Goal: Task Accomplishment & Management: Use online tool/utility

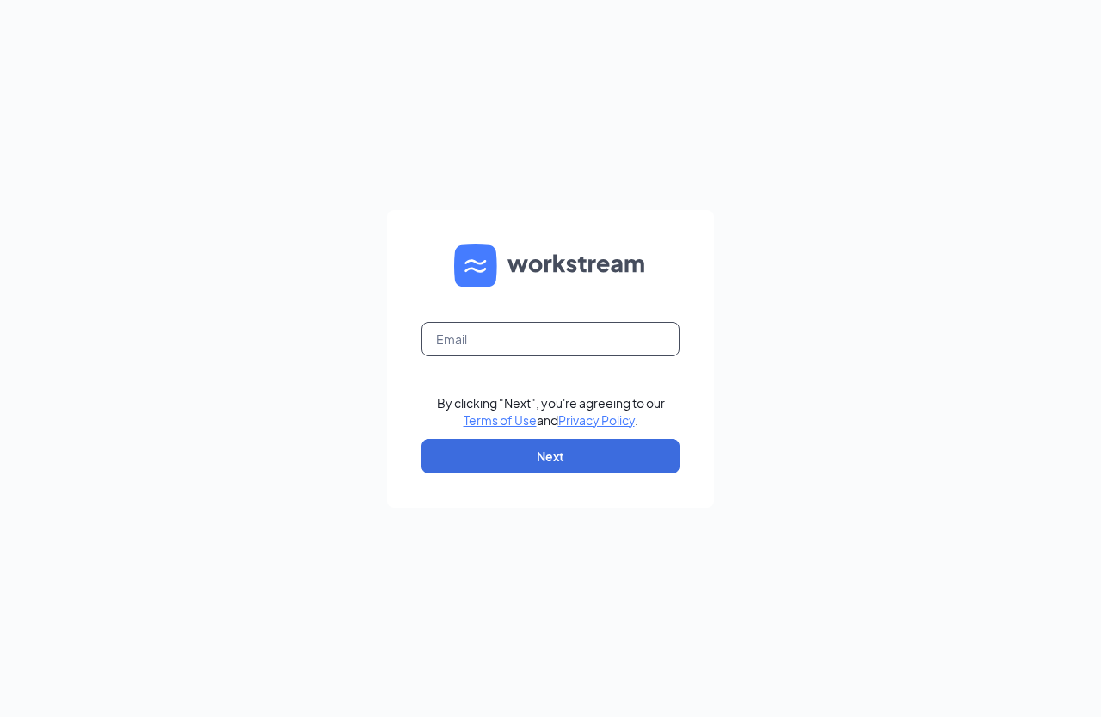
click at [464, 344] on input "text" at bounding box center [551, 339] width 258 height 34
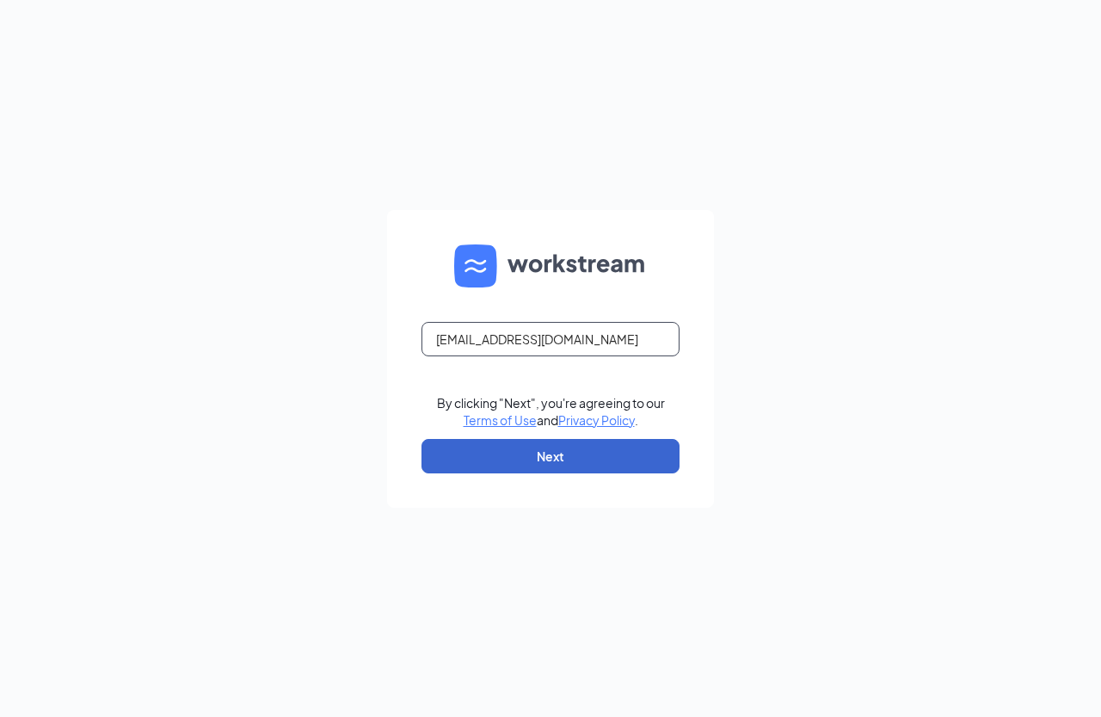
type input "12725@karalionline.com"
click at [509, 442] on button "Next" at bounding box center [551, 456] width 258 height 34
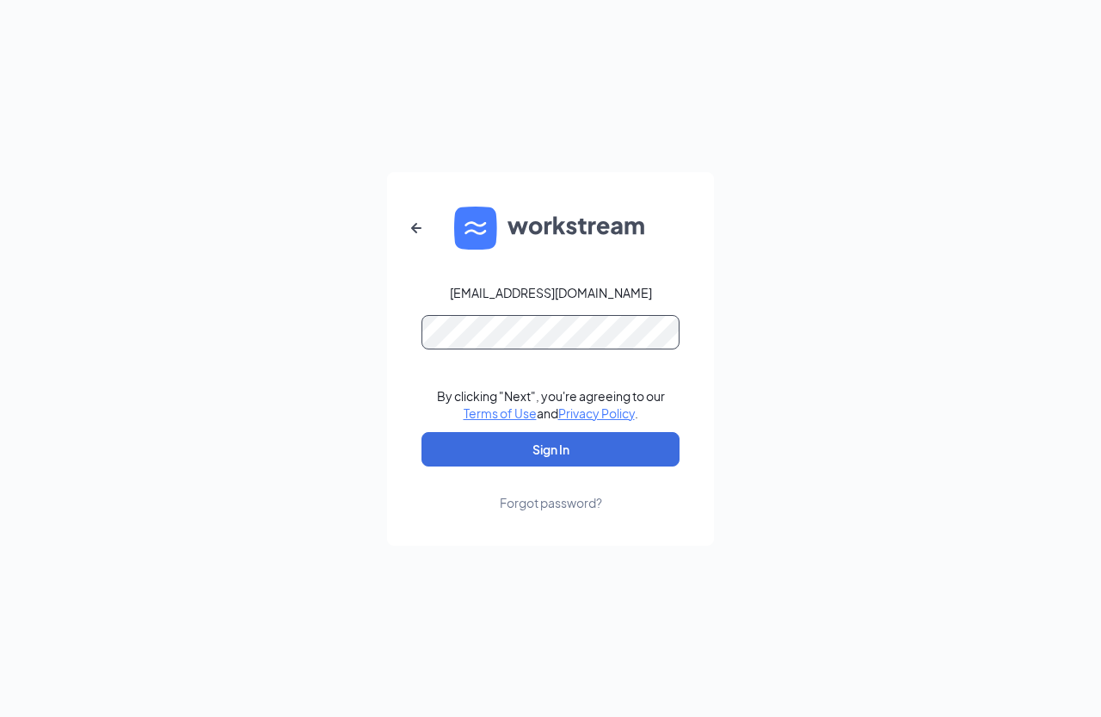
click at [422, 432] on button "Sign In" at bounding box center [551, 449] width 258 height 34
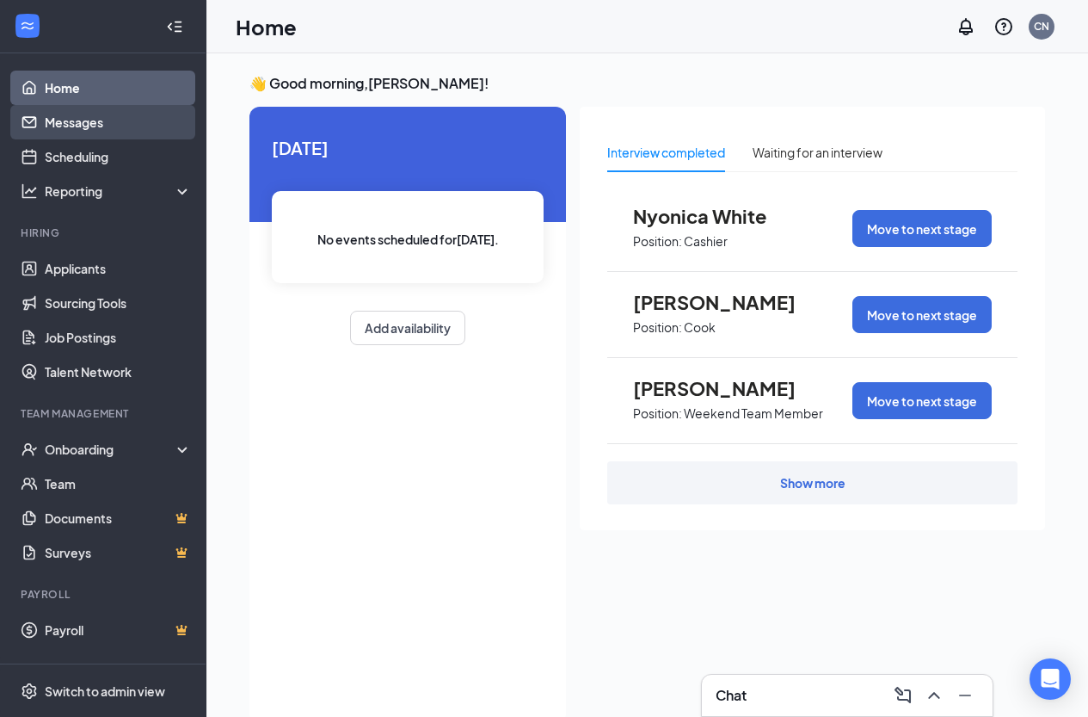
click at [75, 112] on link "Messages" at bounding box center [118, 122] width 147 height 34
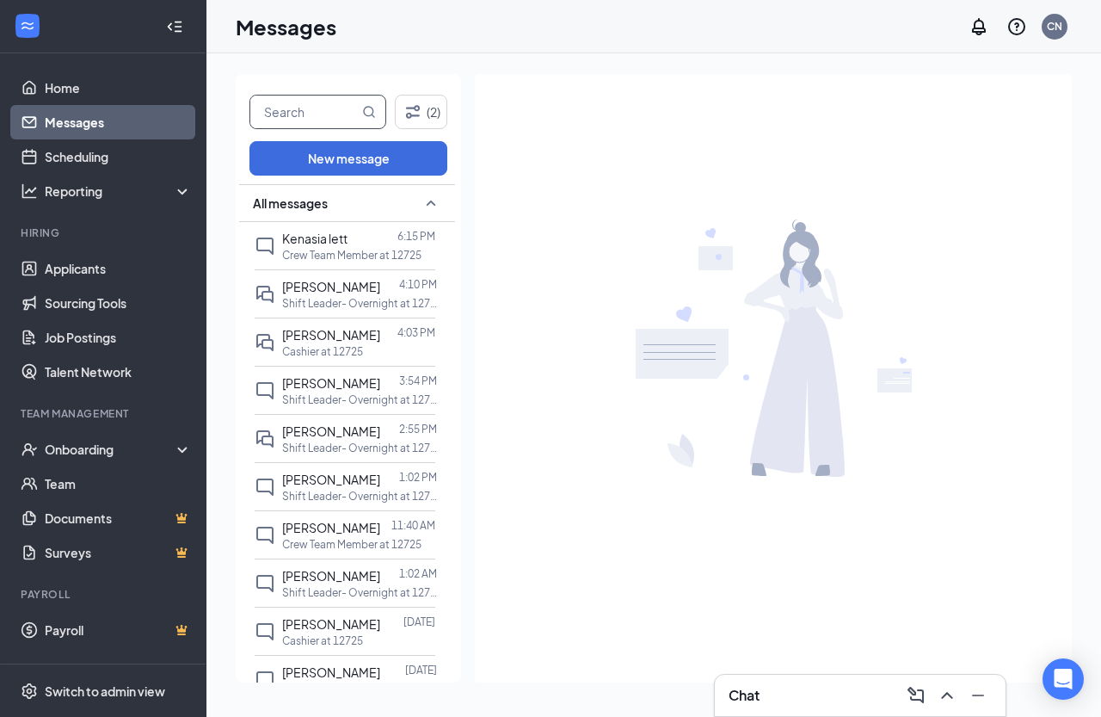
click at [305, 106] on input "text" at bounding box center [304, 112] width 108 height 33
type input "[PERSON_NAME]"
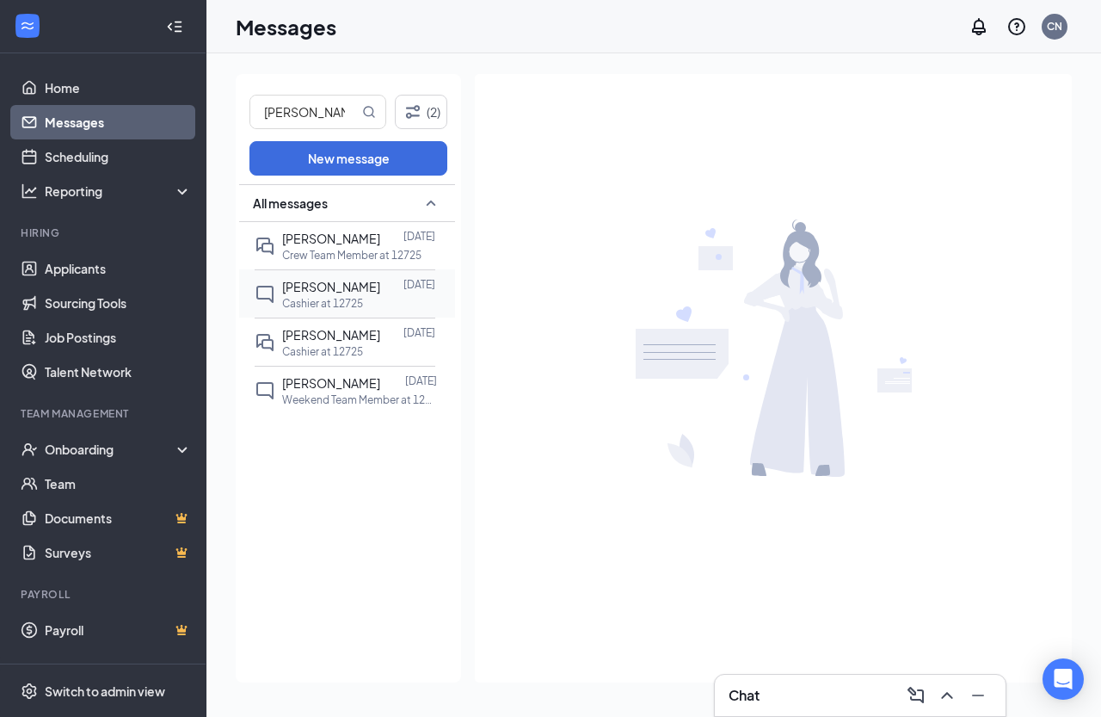
click at [330, 298] on p "Cashier at 12725" at bounding box center [322, 303] width 81 height 15
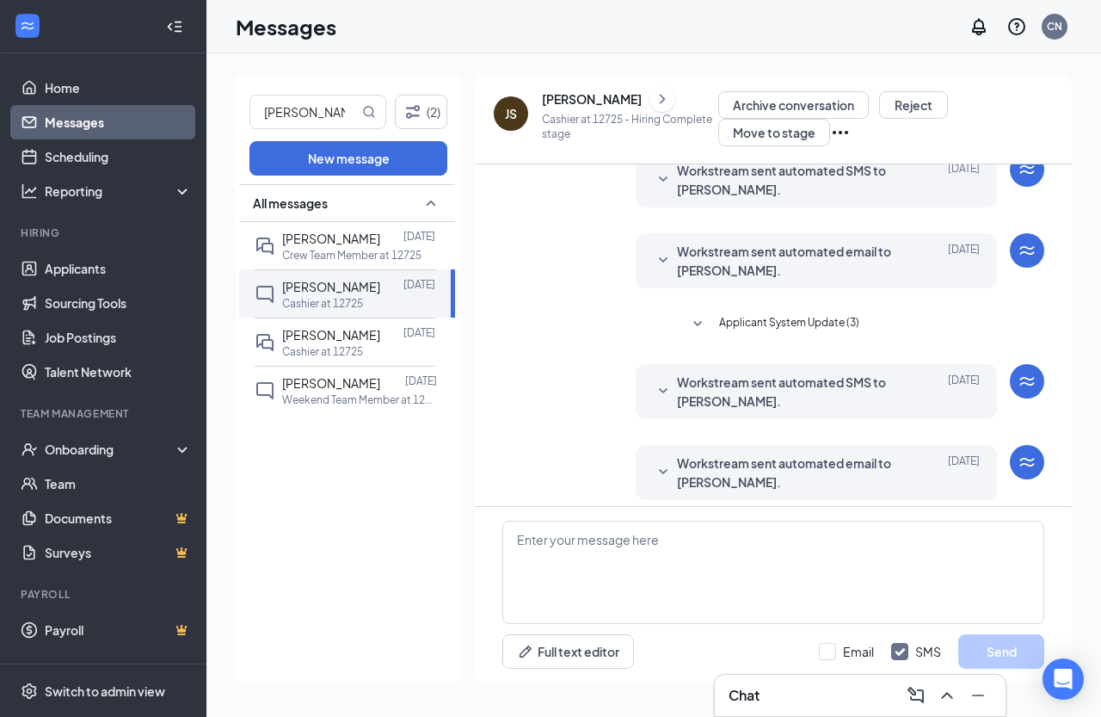
scroll to position [330, 0]
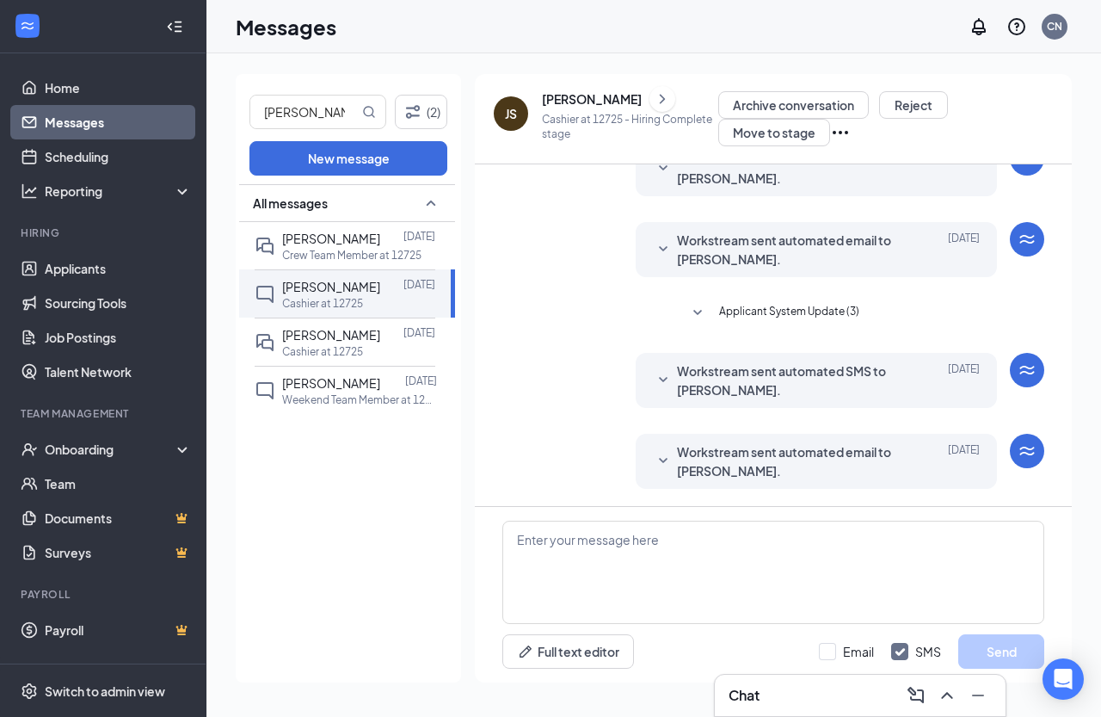
click at [792, 449] on span "Workstream sent automated email to [PERSON_NAME]." at bounding box center [789, 461] width 225 height 38
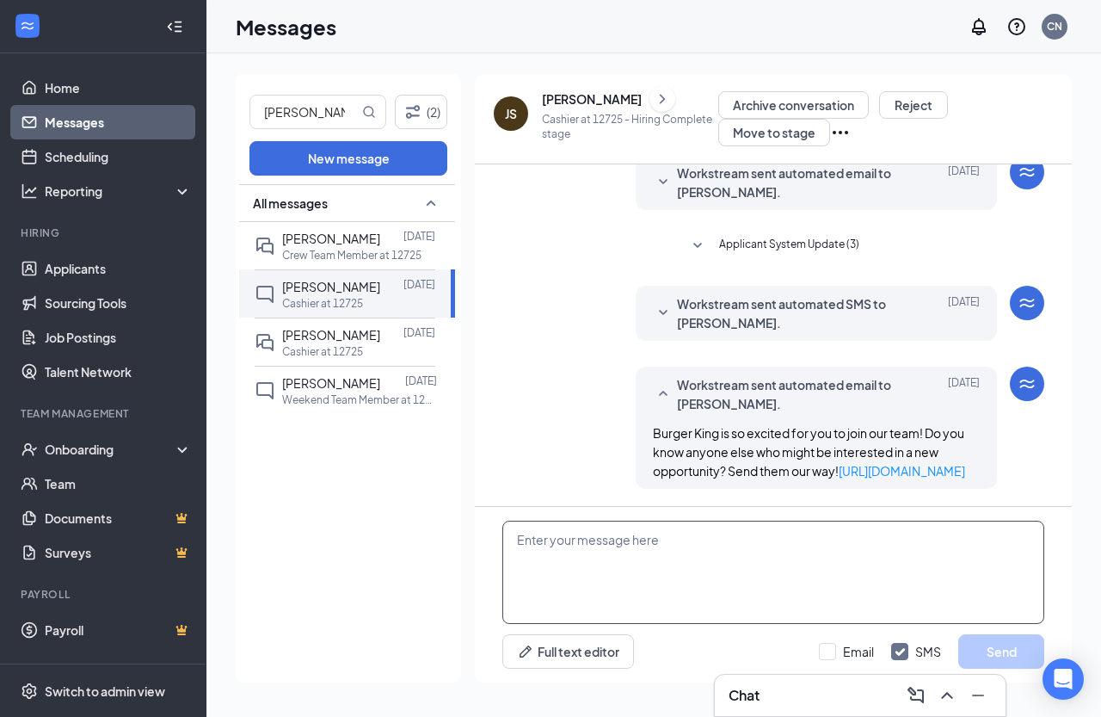
click at [643, 590] on textarea at bounding box center [774, 572] width 542 height 103
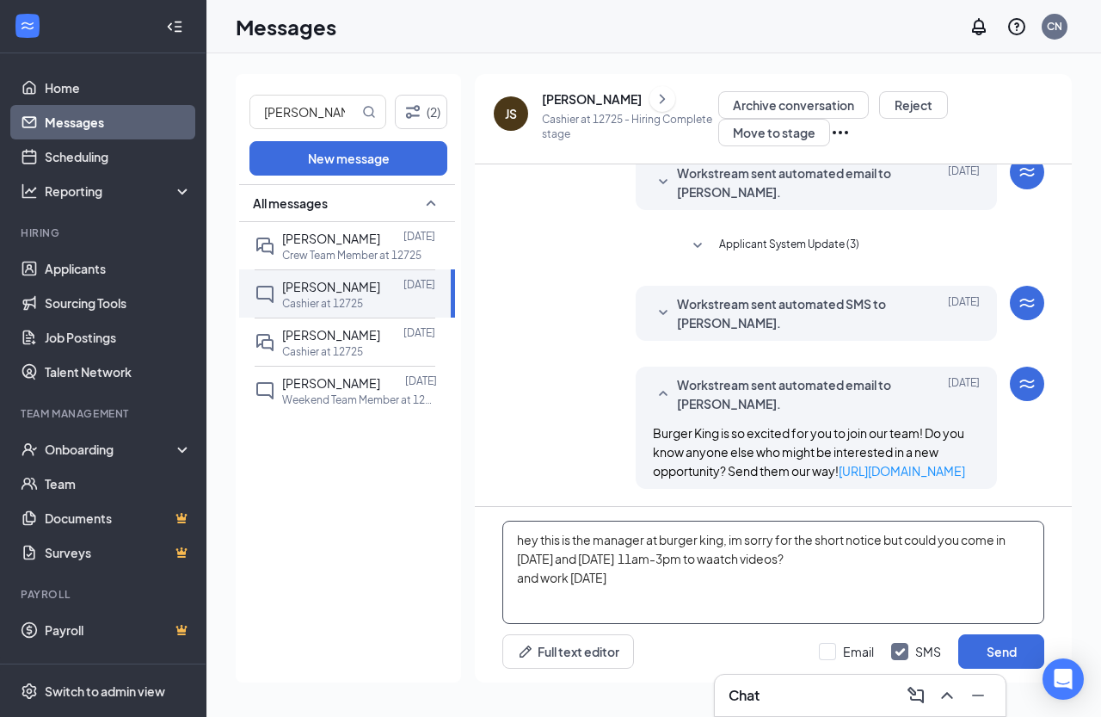
click at [566, 555] on textarea "hey this is the manager at burger king, im sorry for the short notice but could…" at bounding box center [774, 572] width 542 height 103
click at [675, 553] on textarea "hey this is the manager at burger king, im sorry for the short notice but could…" at bounding box center [774, 572] width 542 height 103
click at [634, 578] on textarea "hey this is the manager at burger king, im sorry for the short notice but could…" at bounding box center [774, 572] width 542 height 103
drag, startPoint x: 894, startPoint y: 562, endPoint x: 912, endPoint y: 602, distance: 44.3
click at [802, 567] on textarea "hey this is the manager at burger king, im sorry for the short notice but could…" at bounding box center [774, 572] width 542 height 103
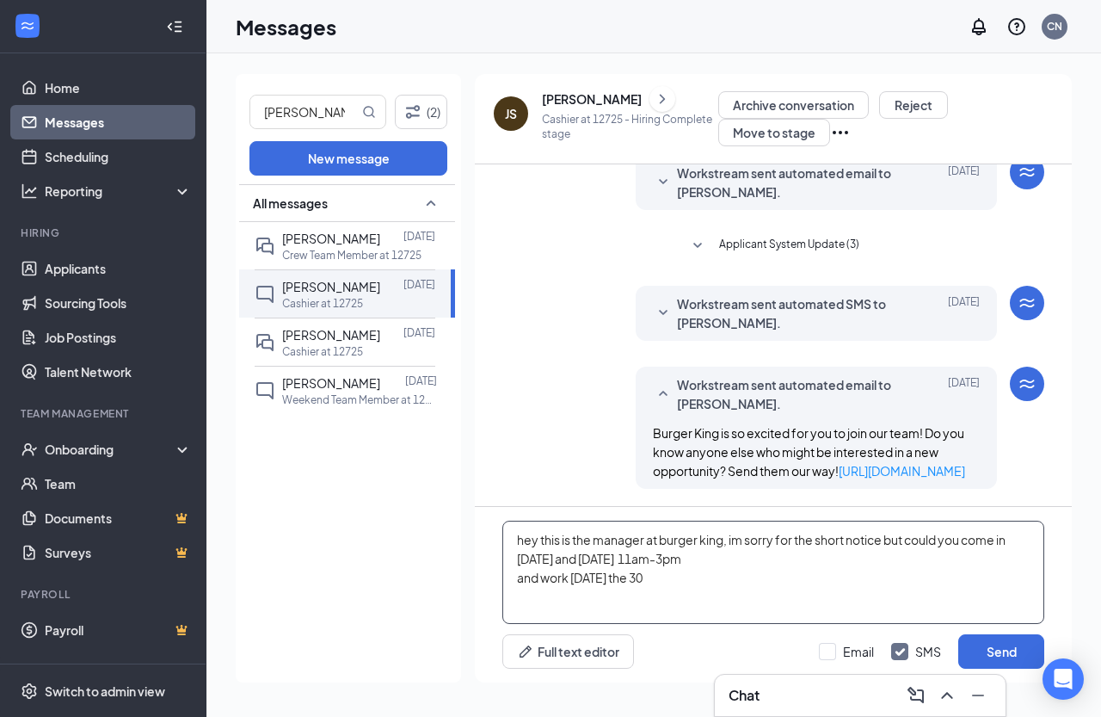
click at [520, 583] on textarea "hey this is the manager at burger king, im sorry for the short notice but could…" at bounding box center [774, 572] width 542 height 103
drag, startPoint x: 568, startPoint y: 583, endPoint x: 532, endPoint y: 596, distance: 38.7
click at [515, 589] on textarea "hey this is the manager at burger king, im sorry for the short notice but could…" at bounding box center [774, 572] width 542 height 103
click at [940, 562] on textarea "hey this is the manager at burger king, im sorry for the short notice but could…" at bounding box center [774, 572] width 542 height 103
type textarea "hey this is the manager at burger king, im sorry for the short notice but could…"
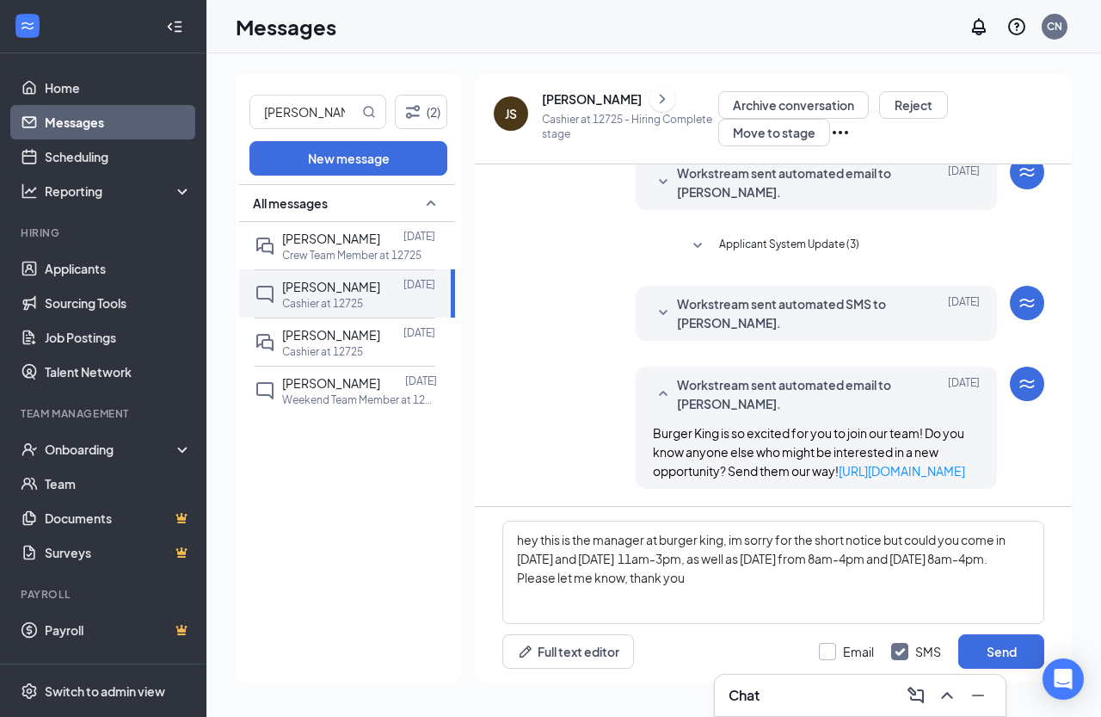
click at [821, 651] on input "Email" at bounding box center [846, 651] width 55 height 17
checkbox input "true"
click at [1005, 654] on button "Send" at bounding box center [1002, 651] width 86 height 34
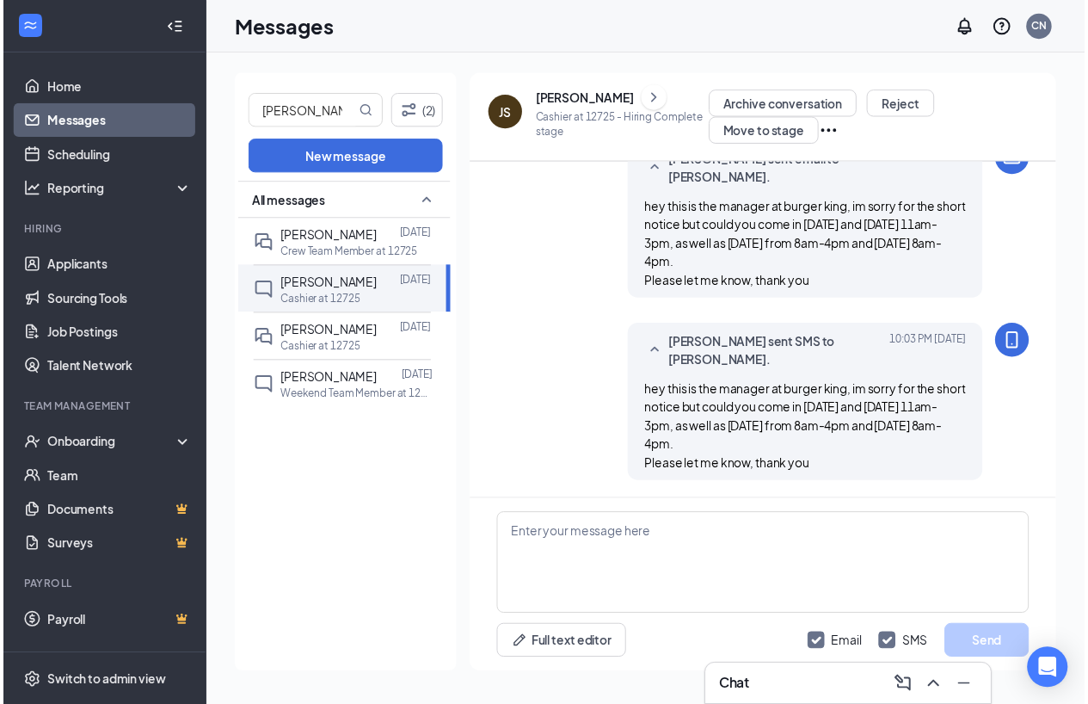
scroll to position [787, 0]
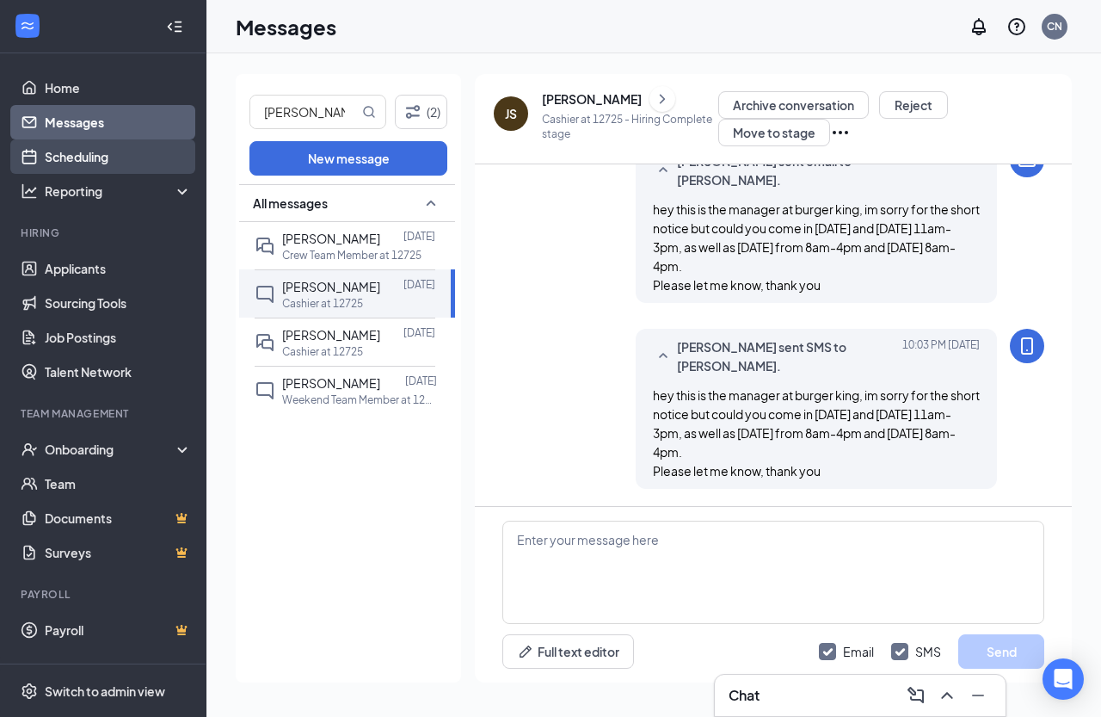
click at [124, 160] on link "Scheduling" at bounding box center [118, 156] width 147 height 34
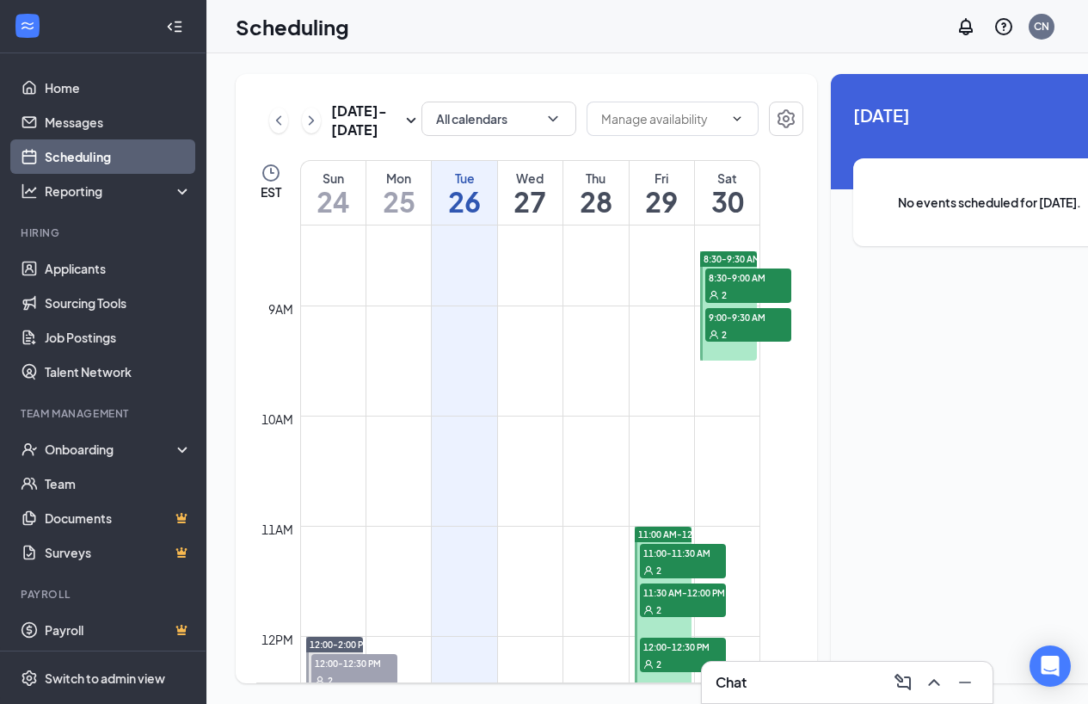
scroll to position [1018, 0]
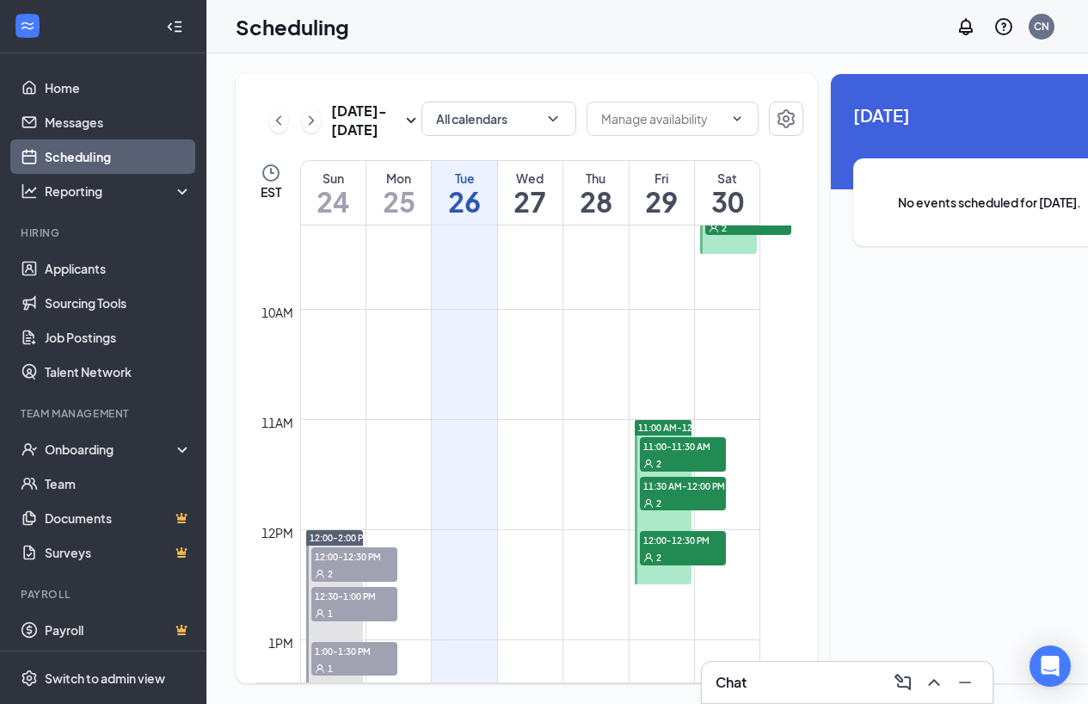
click at [661, 470] on span "2" at bounding box center [659, 464] width 5 height 12
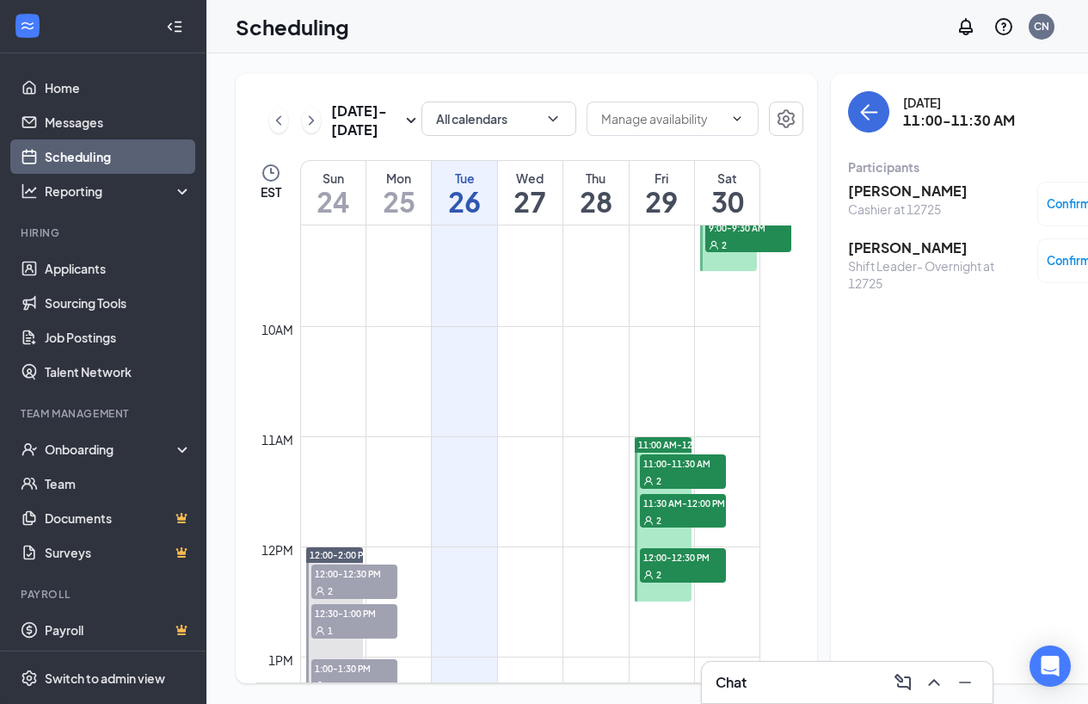
scroll to position [1018, 0]
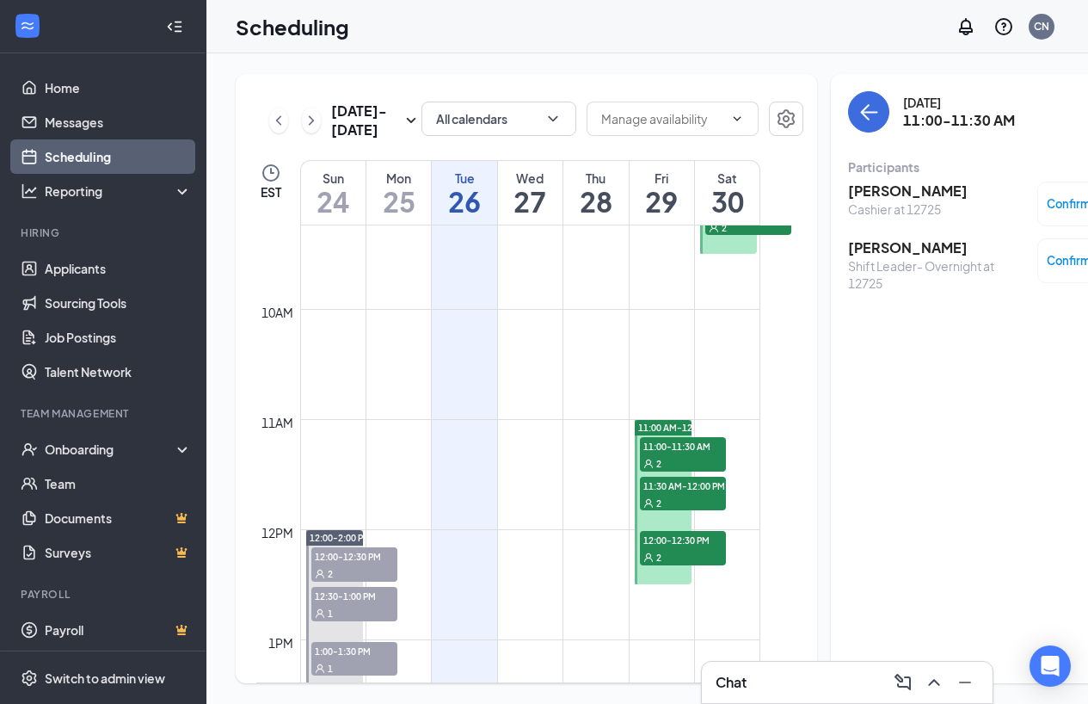
click at [694, 494] on span "11:30 AM-12:00 PM" at bounding box center [683, 485] width 86 height 17
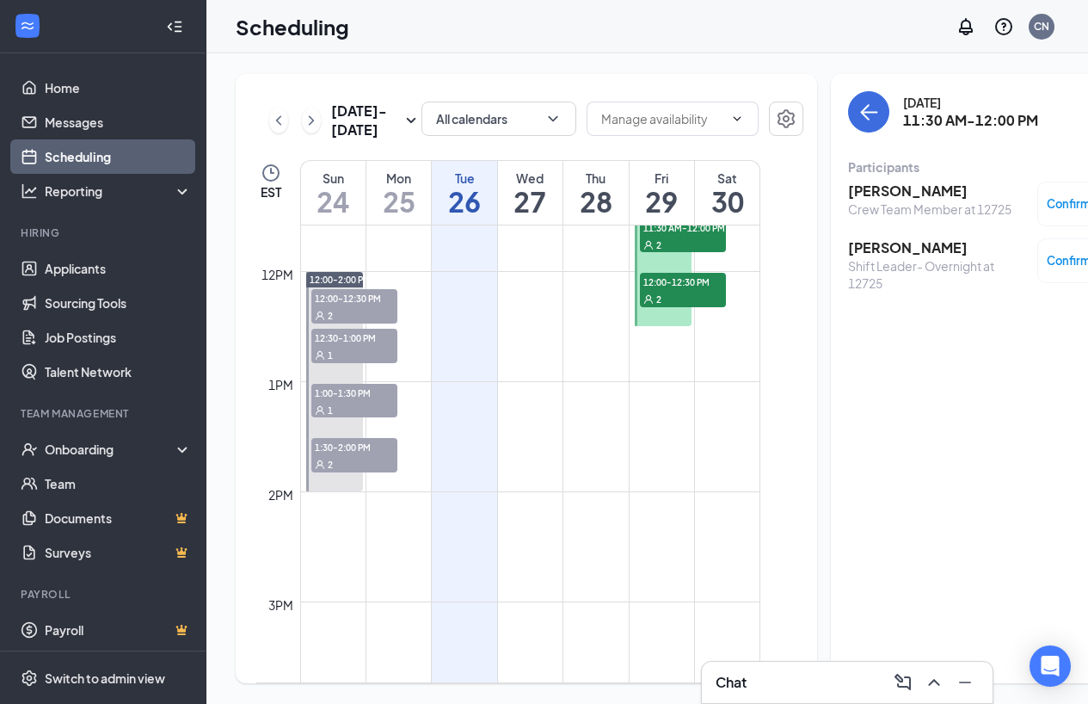
scroll to position [1620, 0]
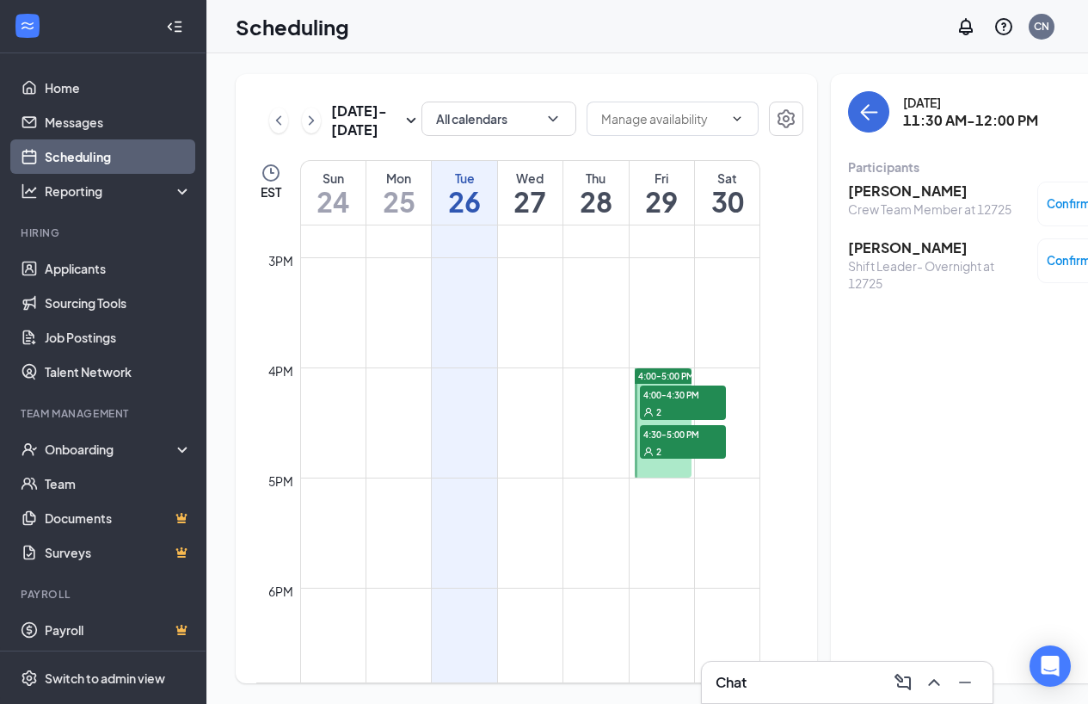
click at [673, 459] on div "2" at bounding box center [683, 450] width 86 height 17
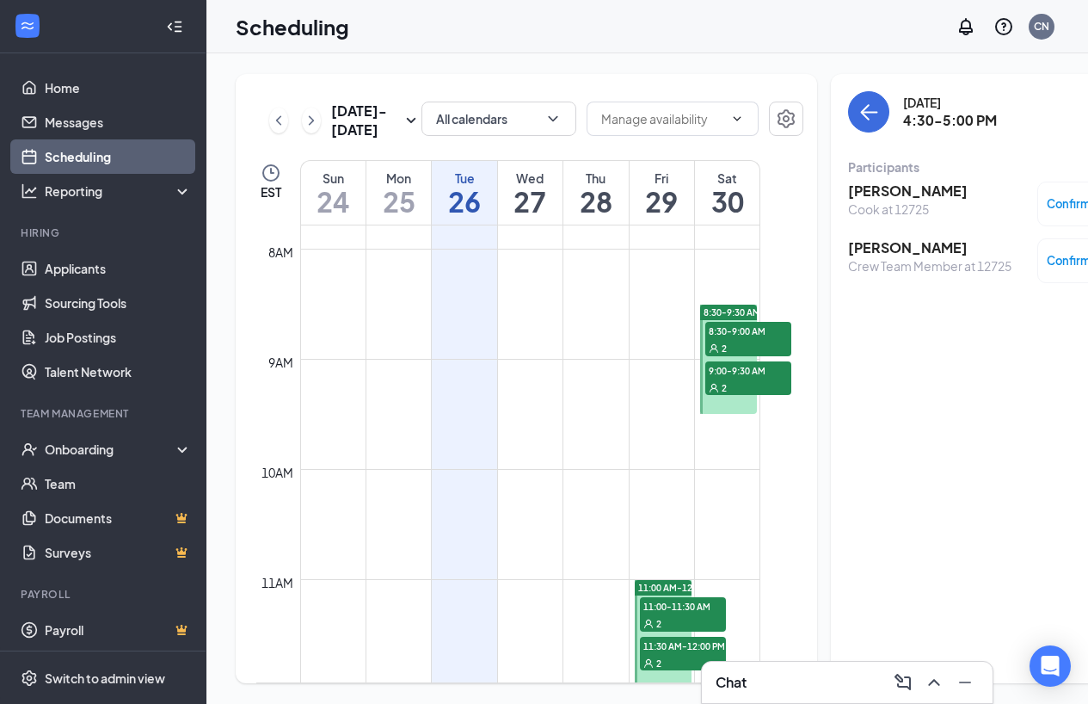
scroll to position [846, 0]
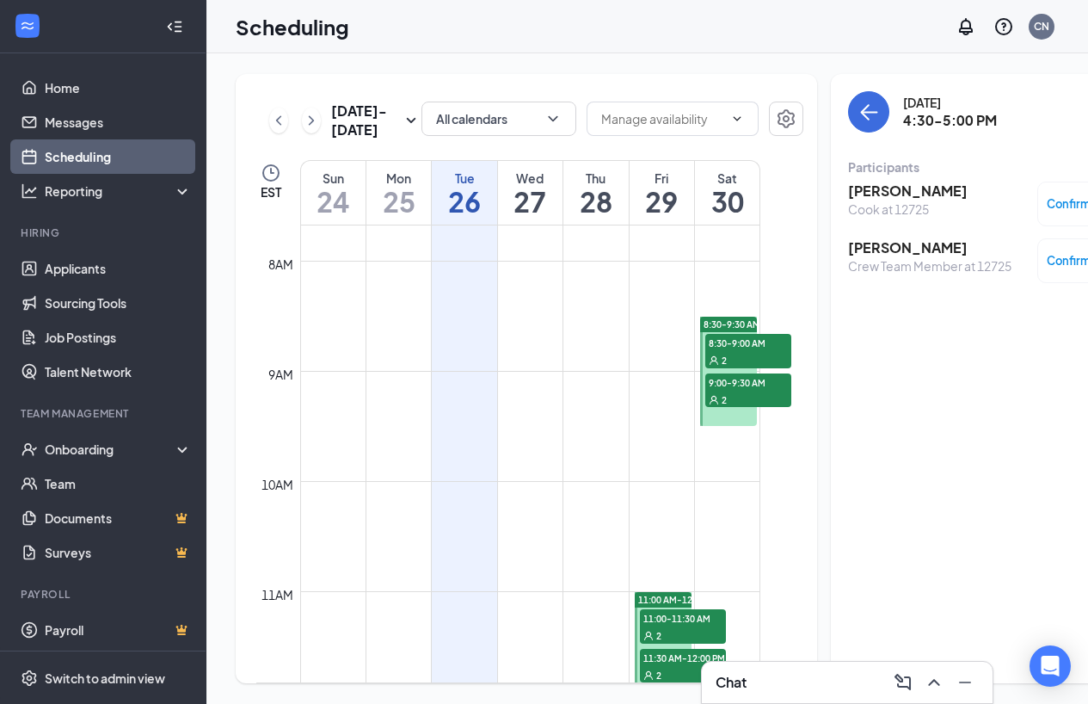
click at [723, 406] on span "2" at bounding box center [724, 400] width 5 height 12
click at [750, 368] on div "2" at bounding box center [749, 359] width 86 height 17
click at [308, 131] on icon "ChevronRight" at bounding box center [311, 120] width 17 height 21
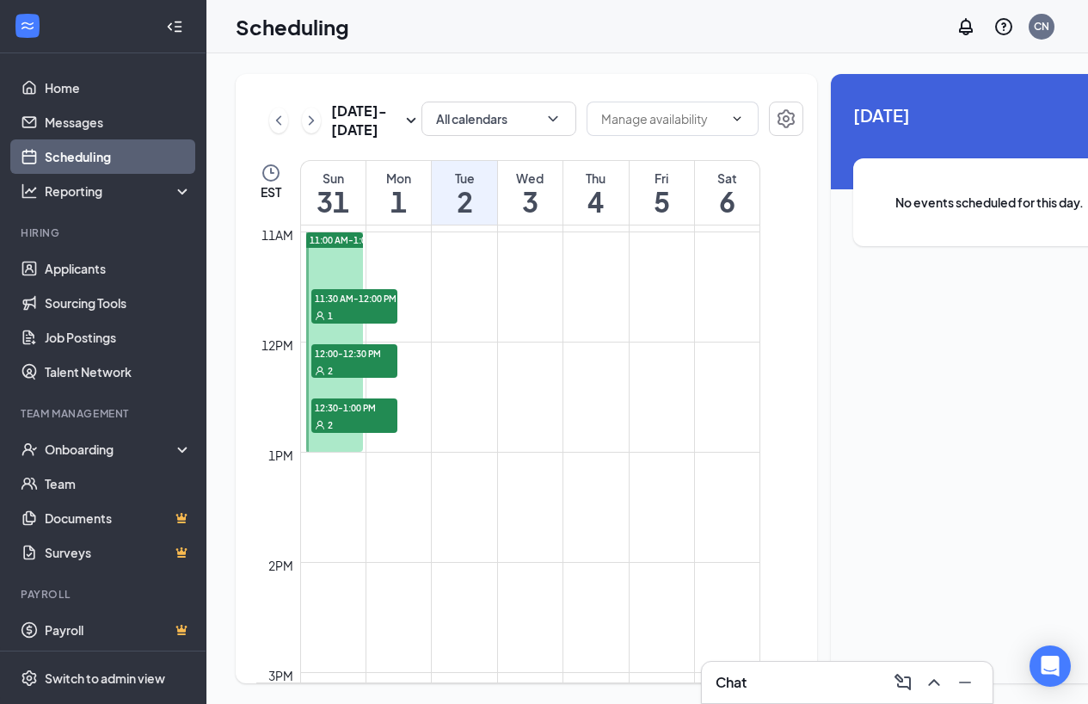
scroll to position [1190, 0]
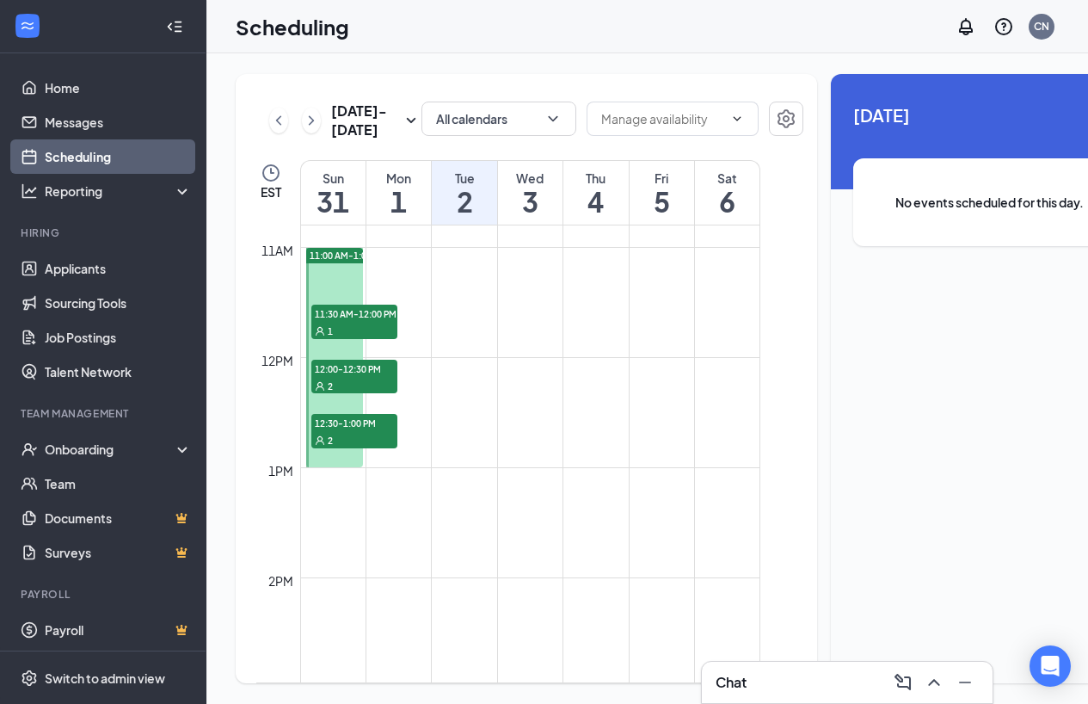
click at [355, 339] on div "1" at bounding box center [354, 330] width 86 height 17
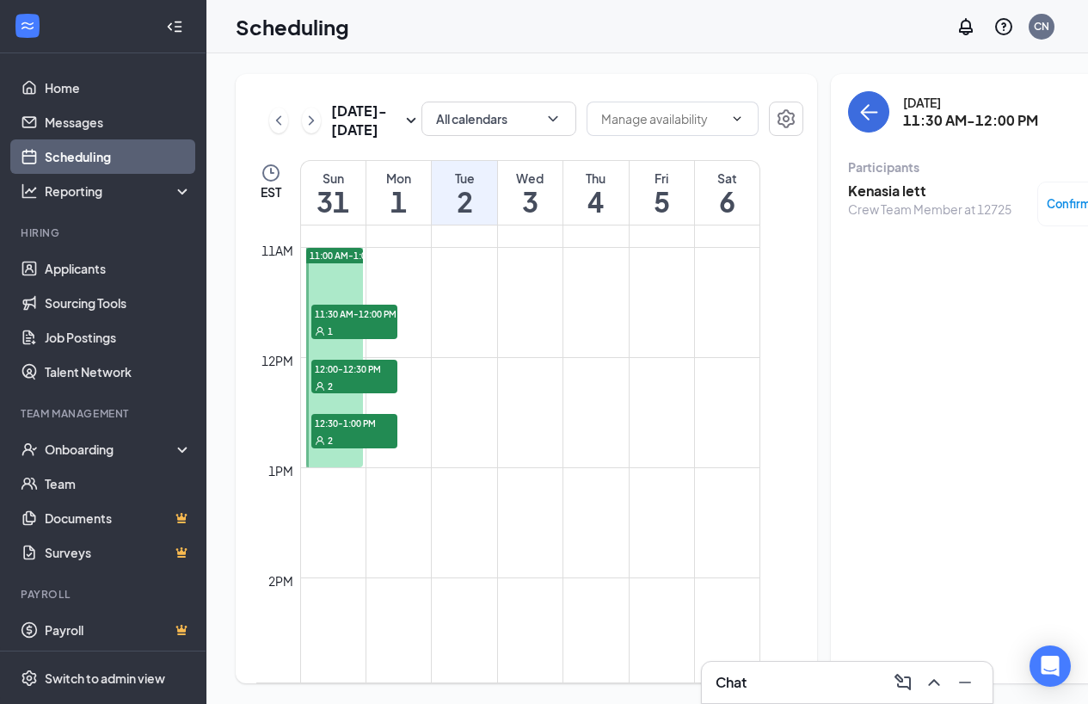
click at [336, 377] on span "12:00-12:30 PM" at bounding box center [354, 368] width 86 height 17
click at [350, 431] on span "12:30-1:00 PM" at bounding box center [354, 422] width 86 height 17
click at [385, 394] on div "2" at bounding box center [354, 385] width 86 height 17
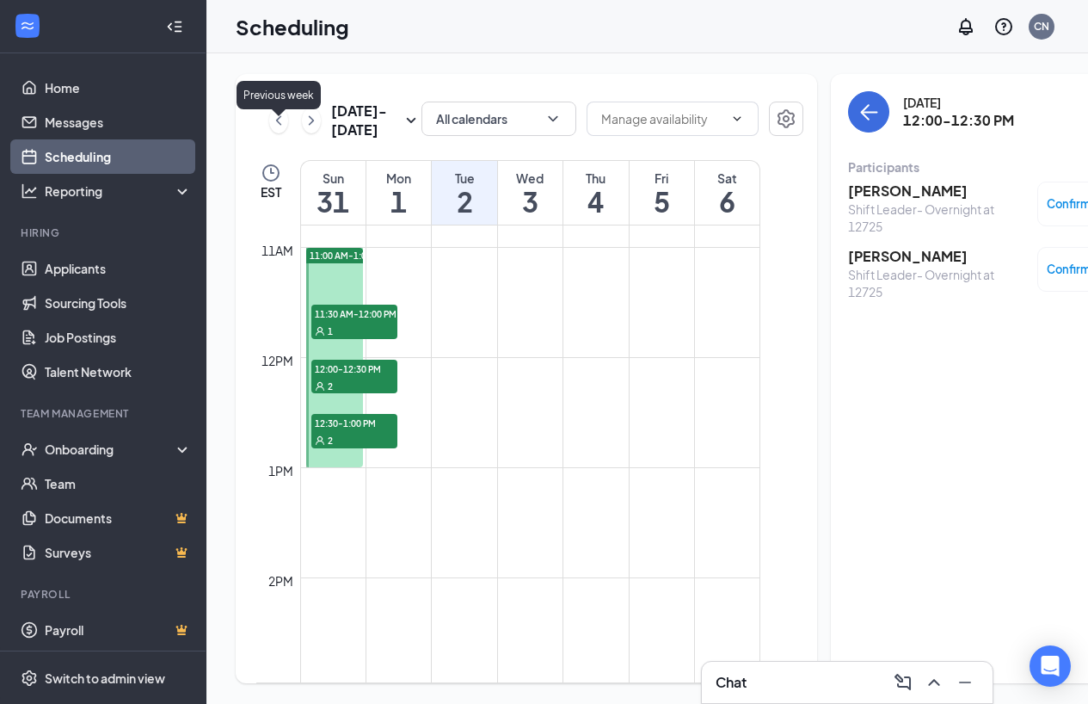
click at [285, 130] on icon "ChevronLeft" at bounding box center [278, 120] width 17 height 21
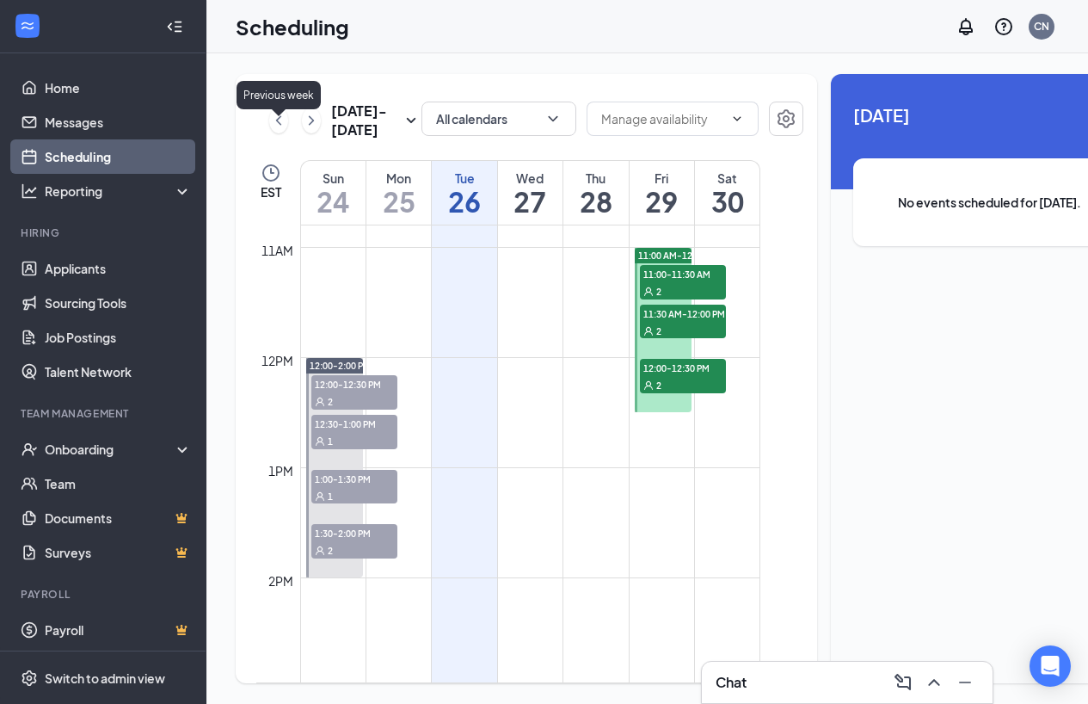
scroll to position [846, 0]
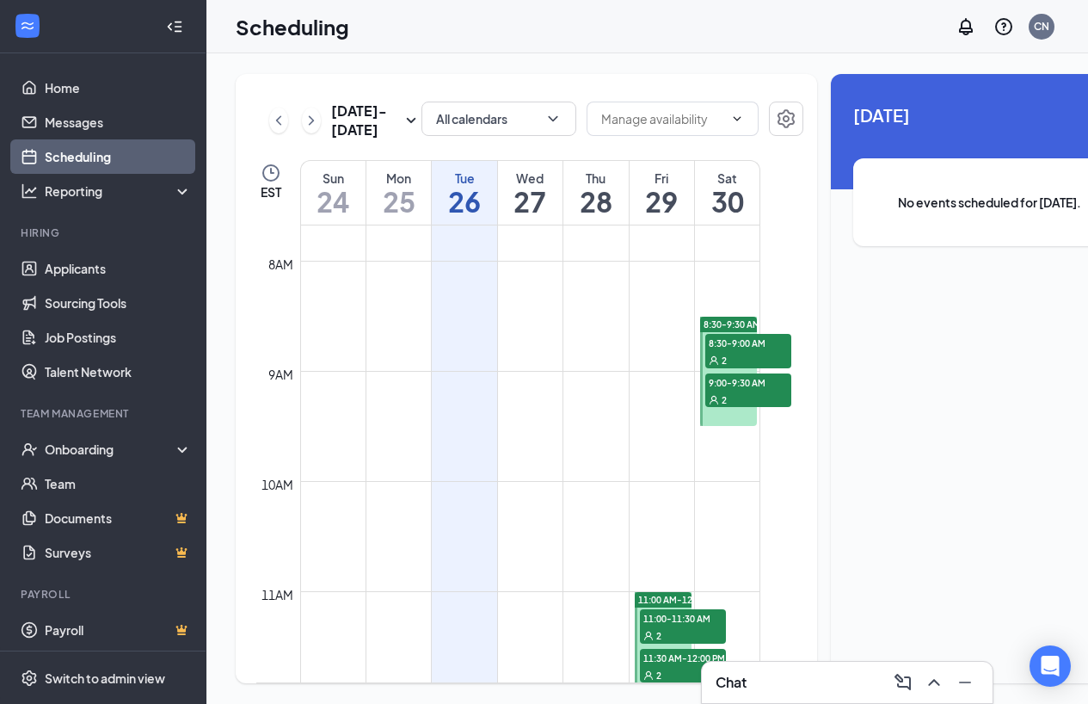
click at [728, 368] on div "2" at bounding box center [749, 359] width 86 height 17
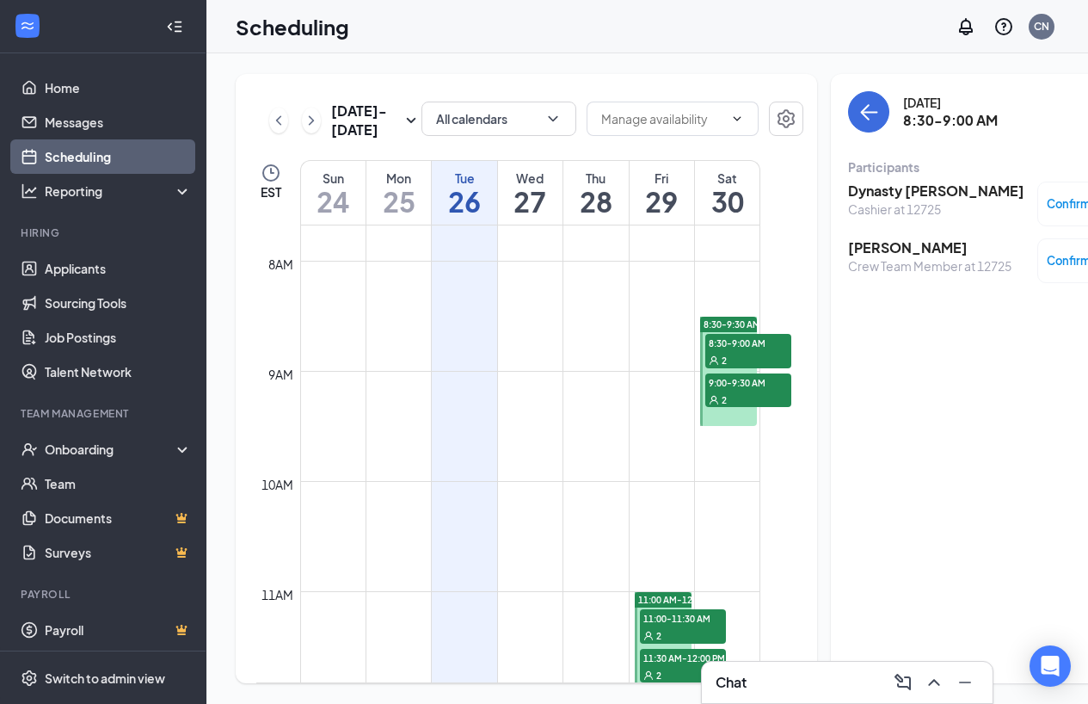
click at [723, 391] on span "9:00-9:30 AM" at bounding box center [749, 381] width 86 height 17
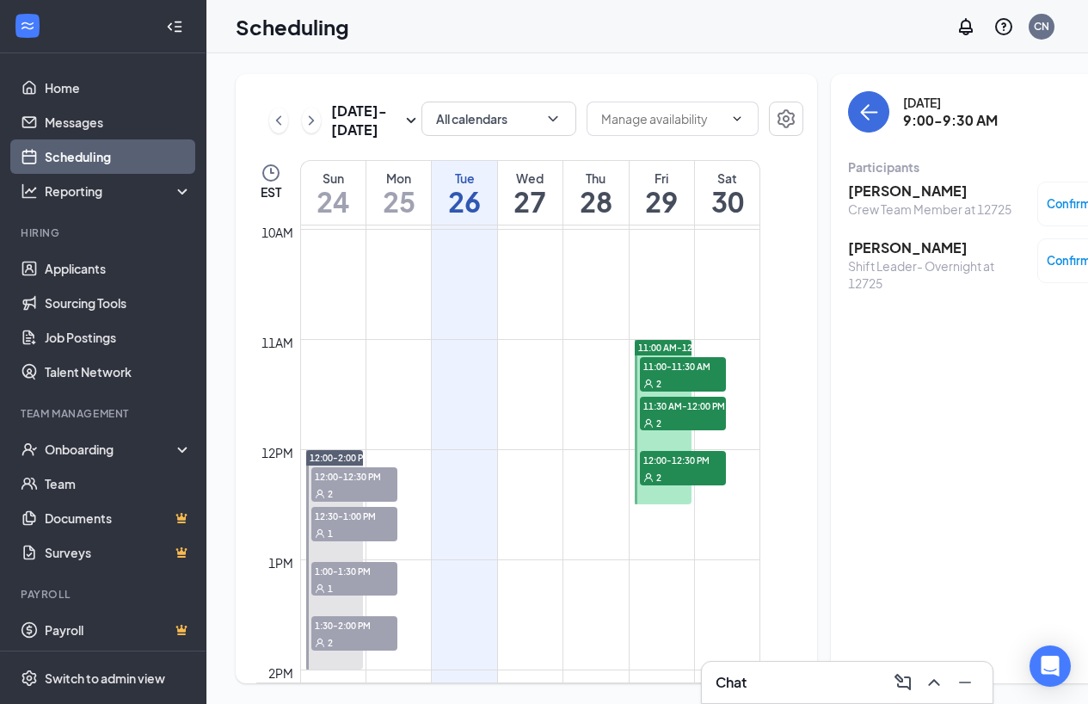
scroll to position [1104, 0]
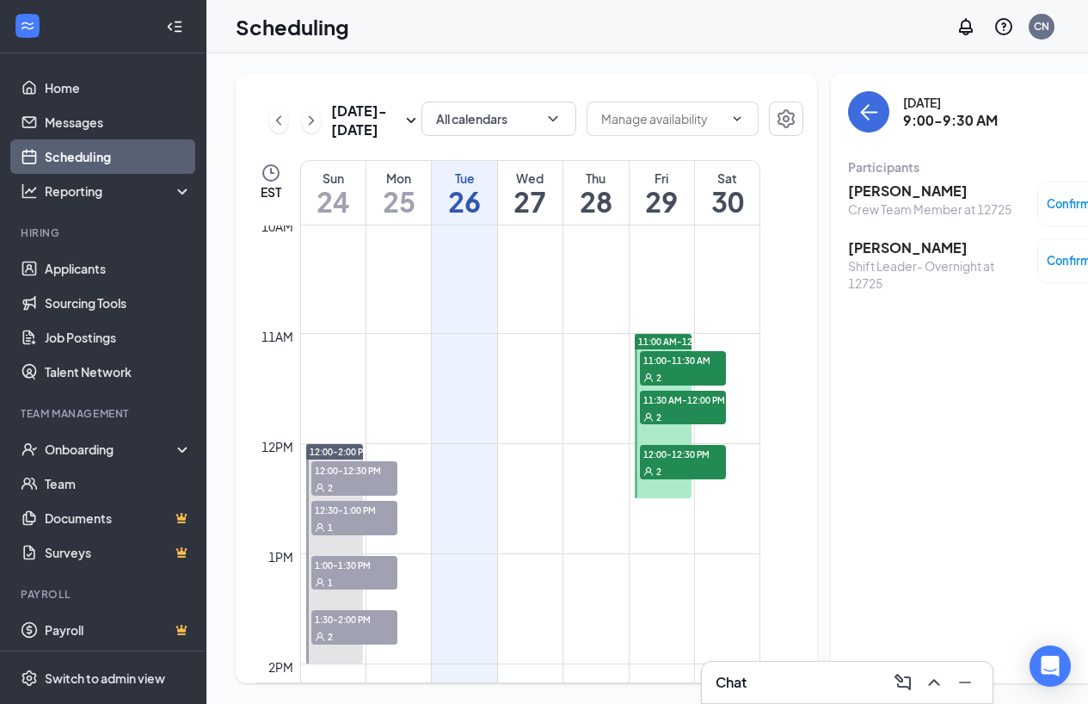
click at [679, 368] on span "11:00-11:30 AM" at bounding box center [683, 359] width 86 height 17
click at [695, 408] on span "11:30 AM-12:00 PM" at bounding box center [683, 399] width 86 height 17
click at [686, 479] on div "2" at bounding box center [683, 470] width 86 height 17
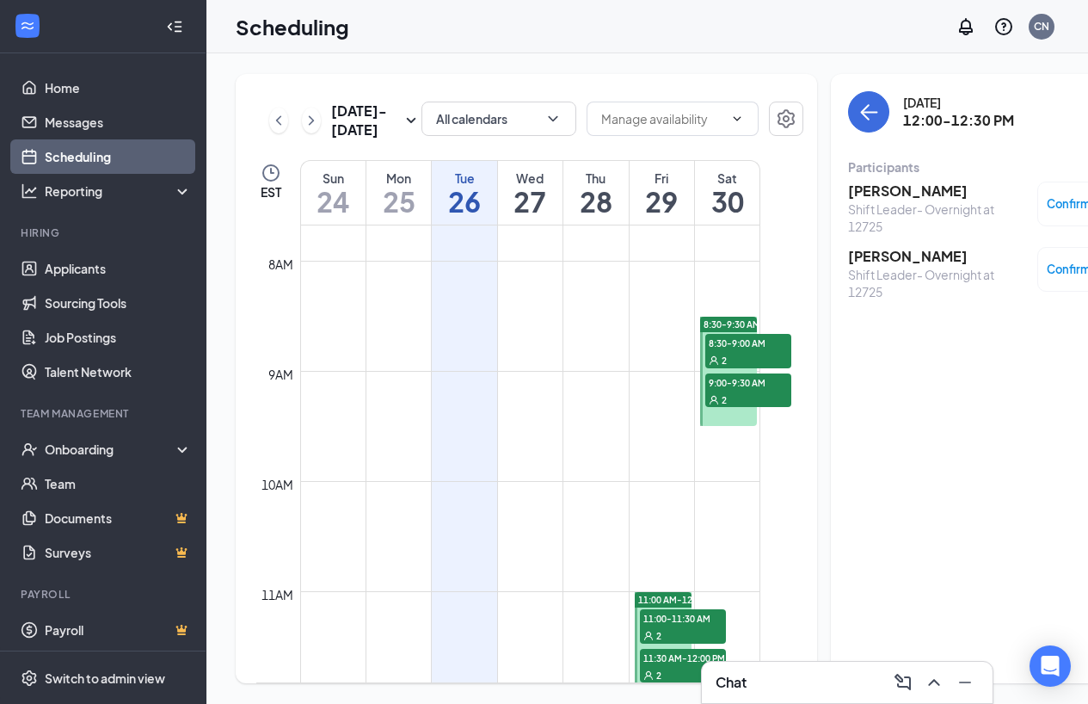
scroll to position [932, 0]
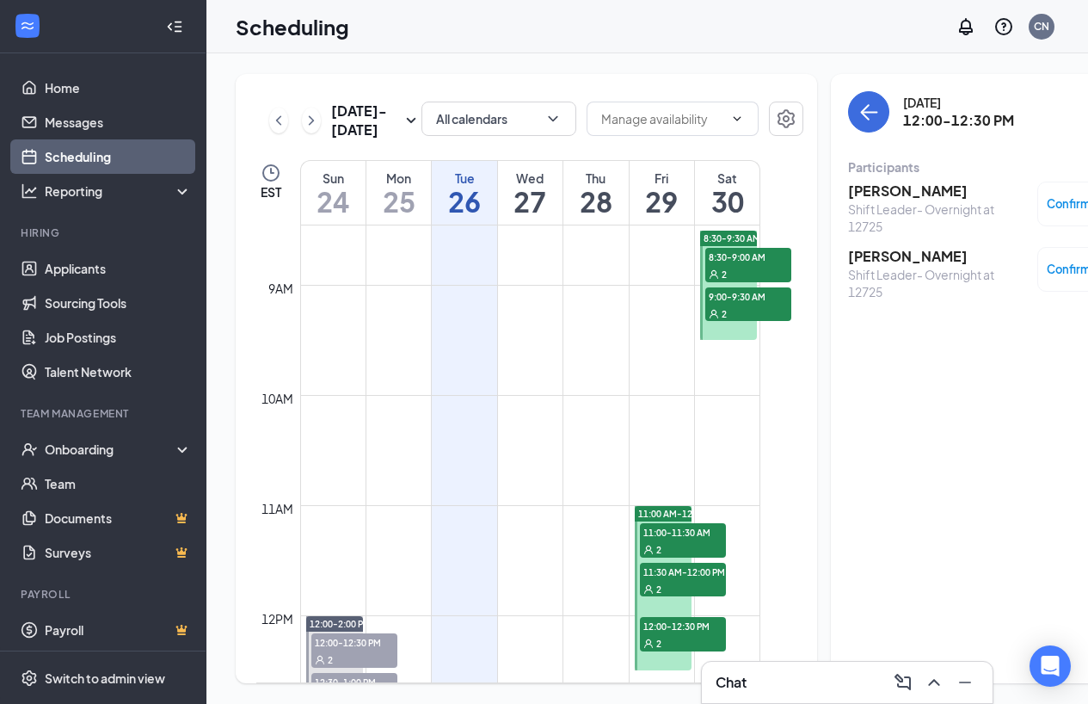
click at [657, 556] on span "2" at bounding box center [659, 550] width 5 height 12
click at [895, 255] on h3 "[PERSON_NAME]" at bounding box center [938, 247] width 181 height 19
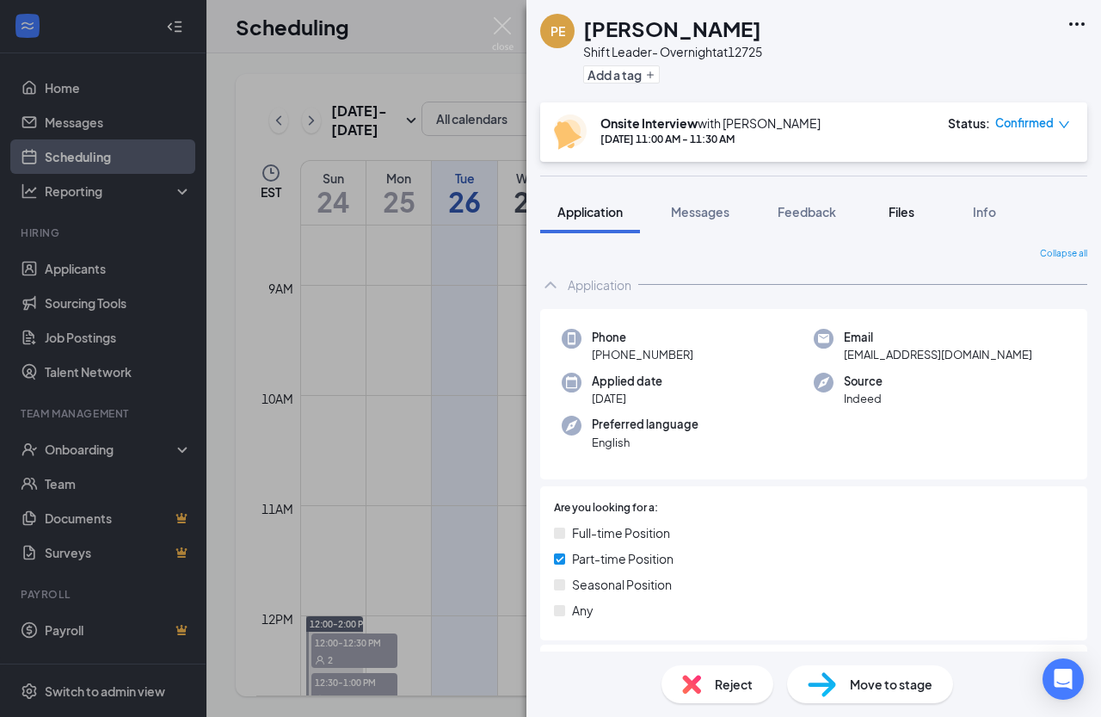
click at [893, 213] on span "Files" at bounding box center [902, 211] width 26 height 15
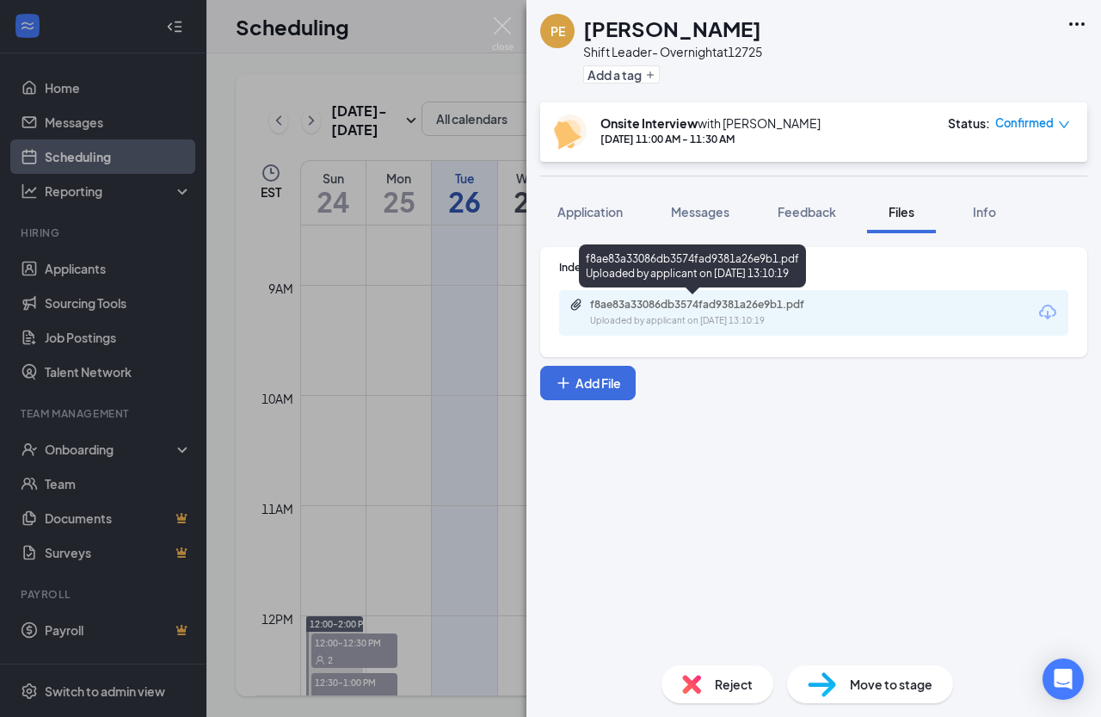
click at [658, 306] on div "f8ae83a33086db3574fad9381a26e9b1.pdf" at bounding box center [710, 305] width 241 height 14
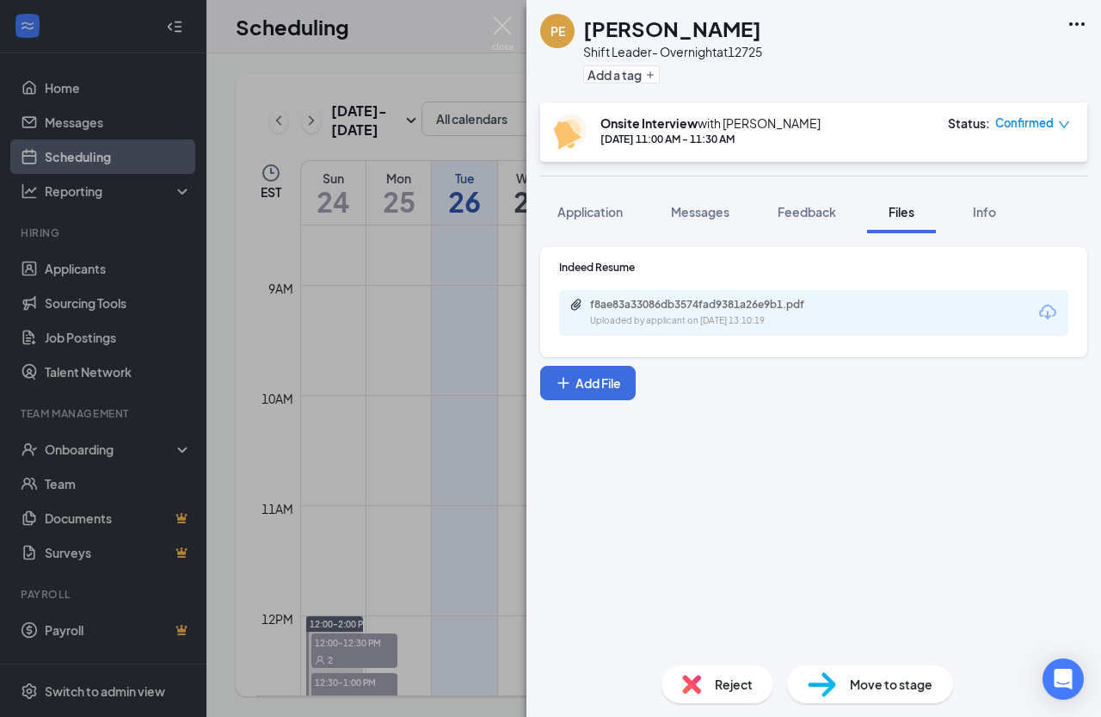
click at [474, 372] on div "PE [PERSON_NAME] Shift Leader- Overnight at 12725 Add a tag Onsite Interview wi…" at bounding box center [550, 358] width 1101 height 717
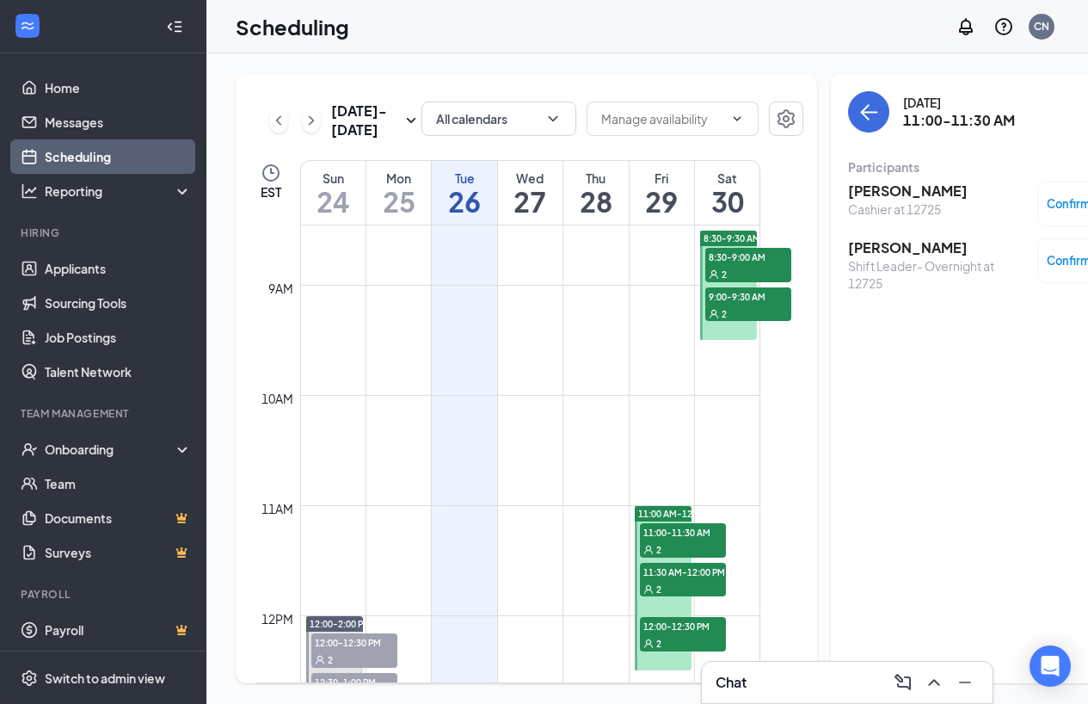
click at [662, 580] on span "11:30 AM-12:00 PM" at bounding box center [683, 571] width 86 height 17
click at [858, 259] on div "Shift Leader- Overnight at 12725" at bounding box center [938, 274] width 181 height 34
click at [868, 251] on h3 "[PERSON_NAME]" at bounding box center [938, 247] width 181 height 19
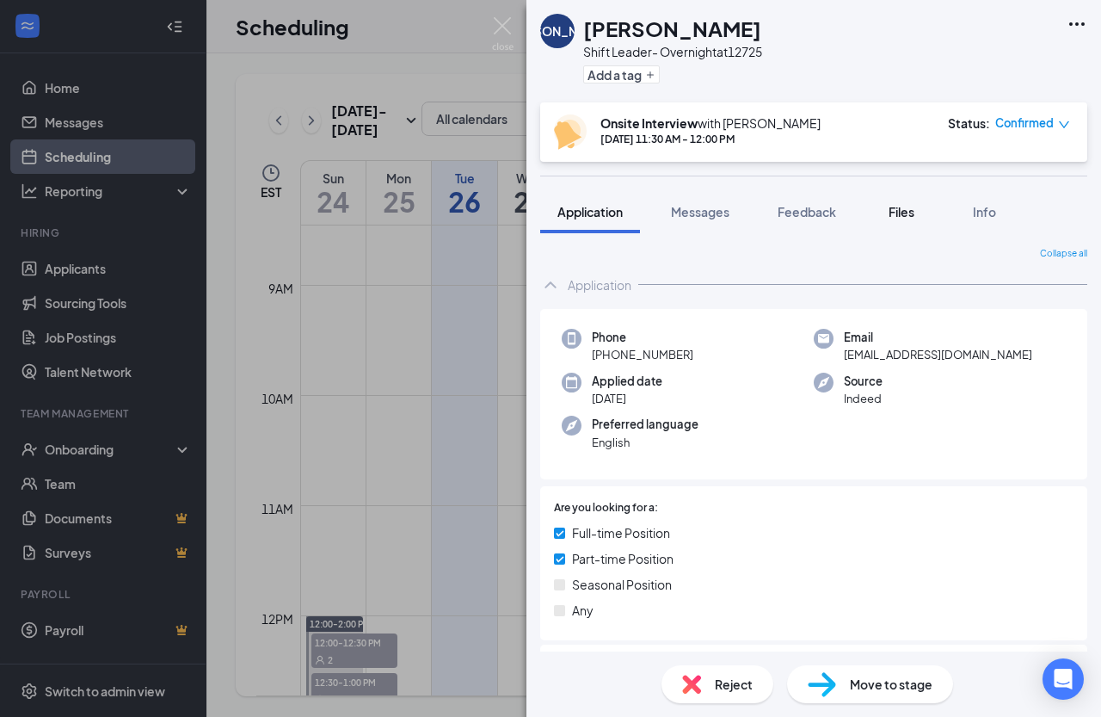
click at [900, 207] on span "Files" at bounding box center [902, 211] width 26 height 15
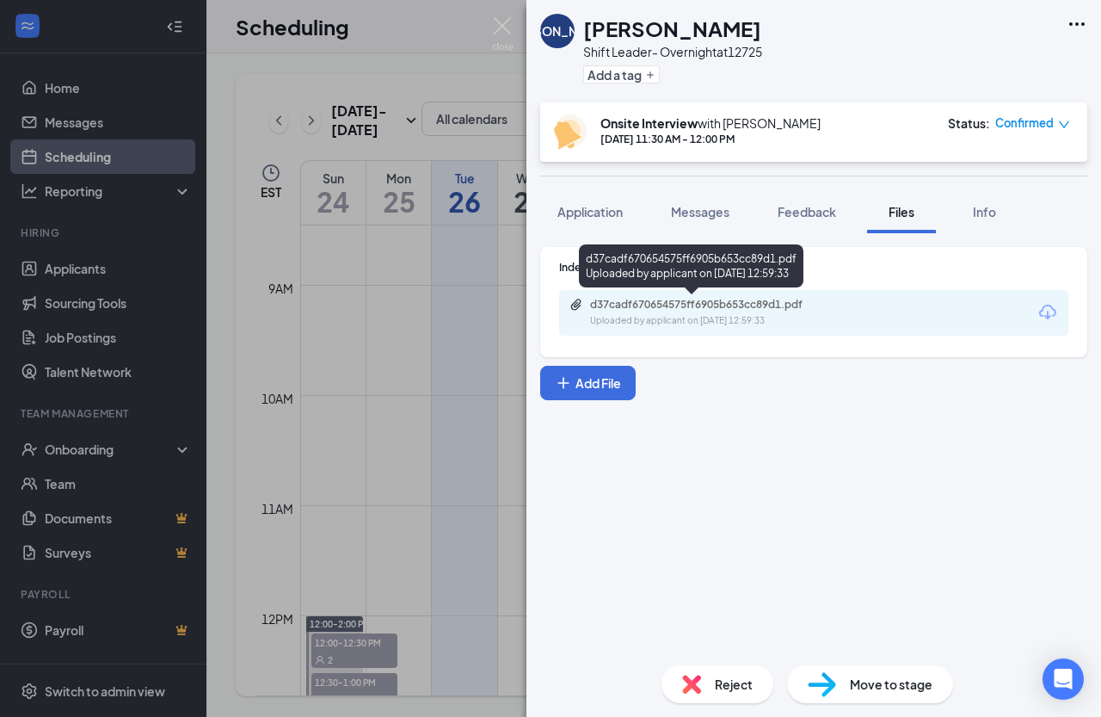
click at [788, 323] on div "Uploaded by applicant on [DATE] 12:59:33" at bounding box center [719, 321] width 258 height 14
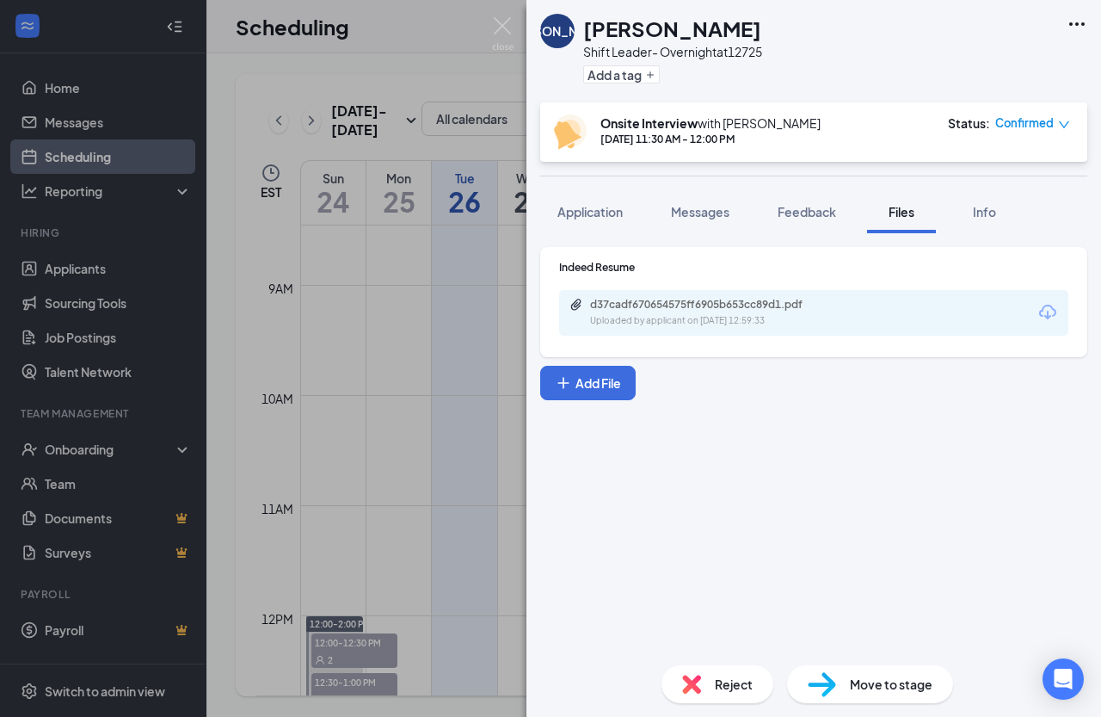
click at [428, 423] on div "[PERSON_NAME] Shift Leader- Overnight at 12725 Add a tag Onsite Interview with …" at bounding box center [550, 358] width 1101 height 717
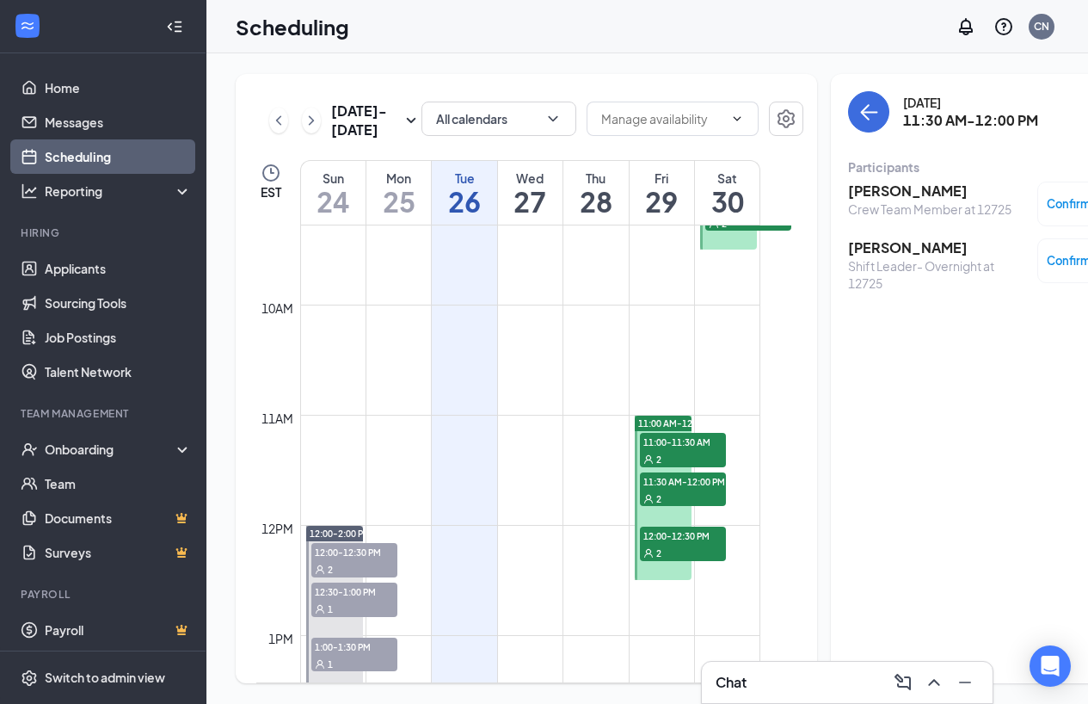
scroll to position [1190, 0]
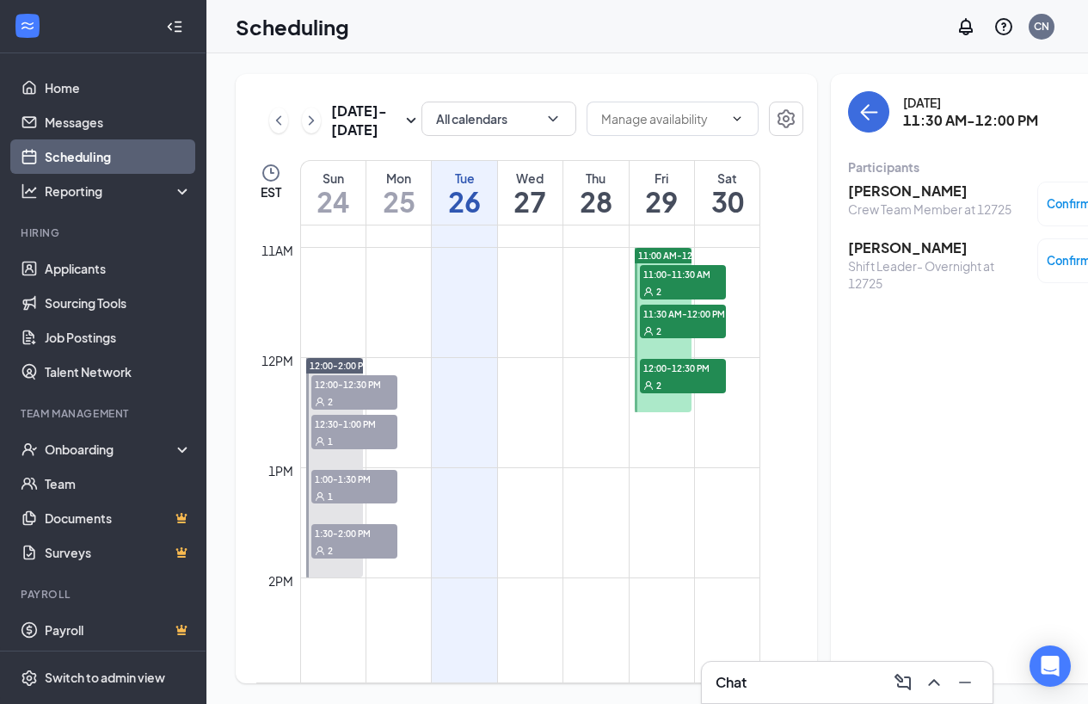
click at [674, 393] on div "2" at bounding box center [683, 384] width 86 height 17
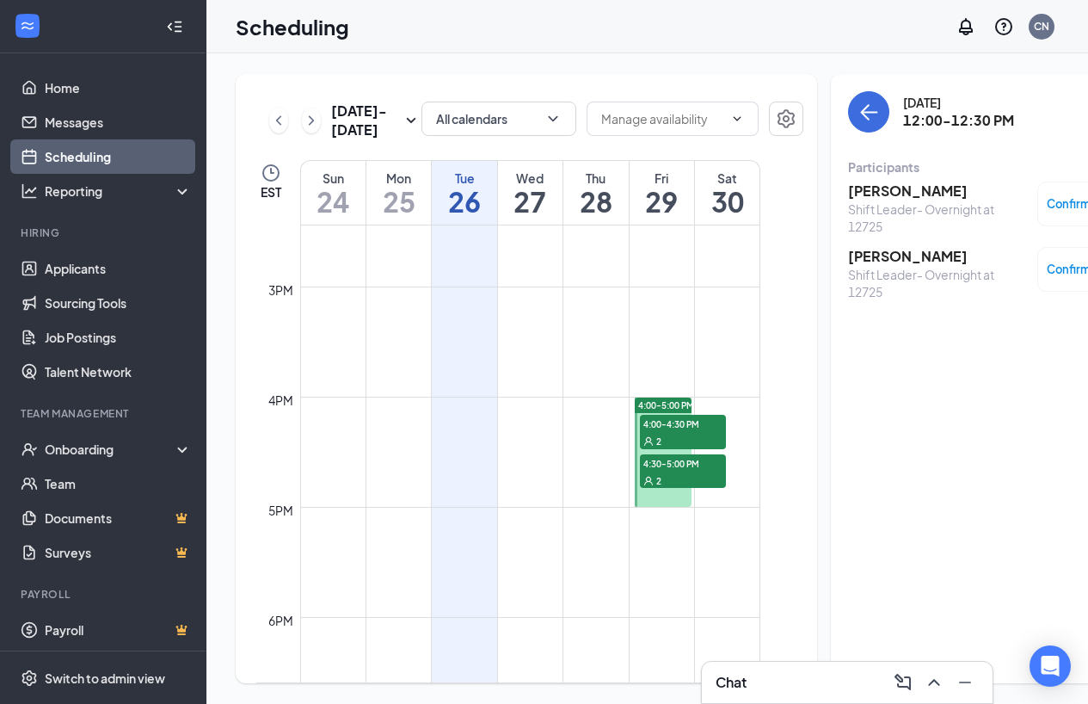
scroll to position [1620, 0]
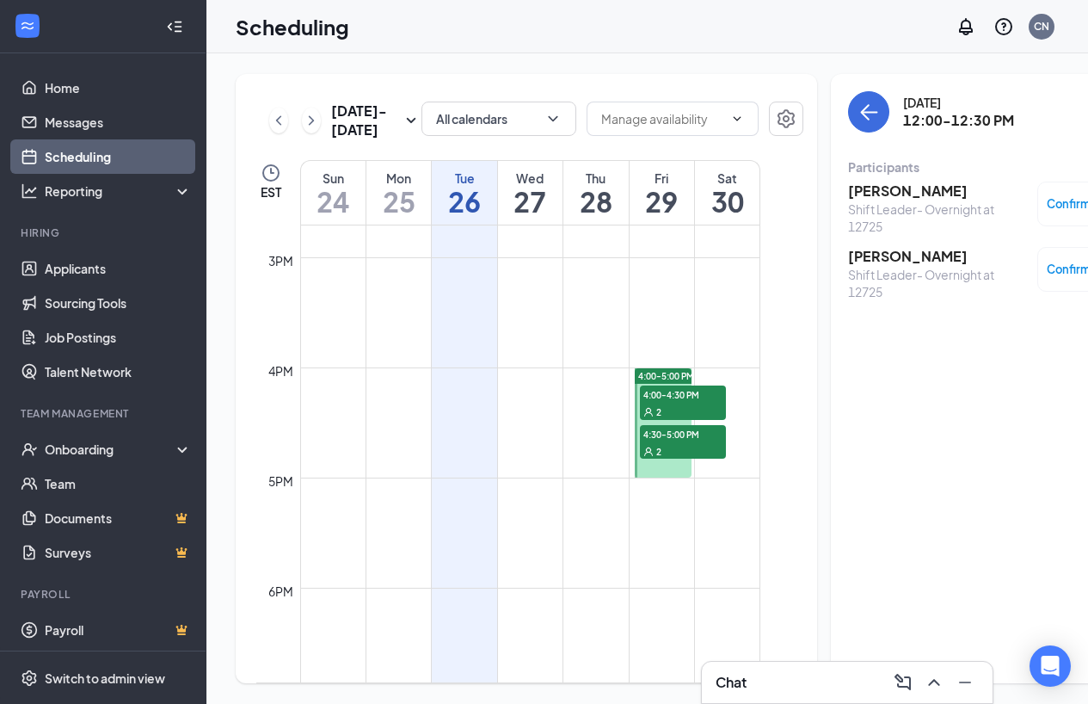
click at [667, 420] on div "2" at bounding box center [683, 411] width 86 height 17
click at [676, 442] on span "4:30-5:00 PM" at bounding box center [683, 433] width 86 height 17
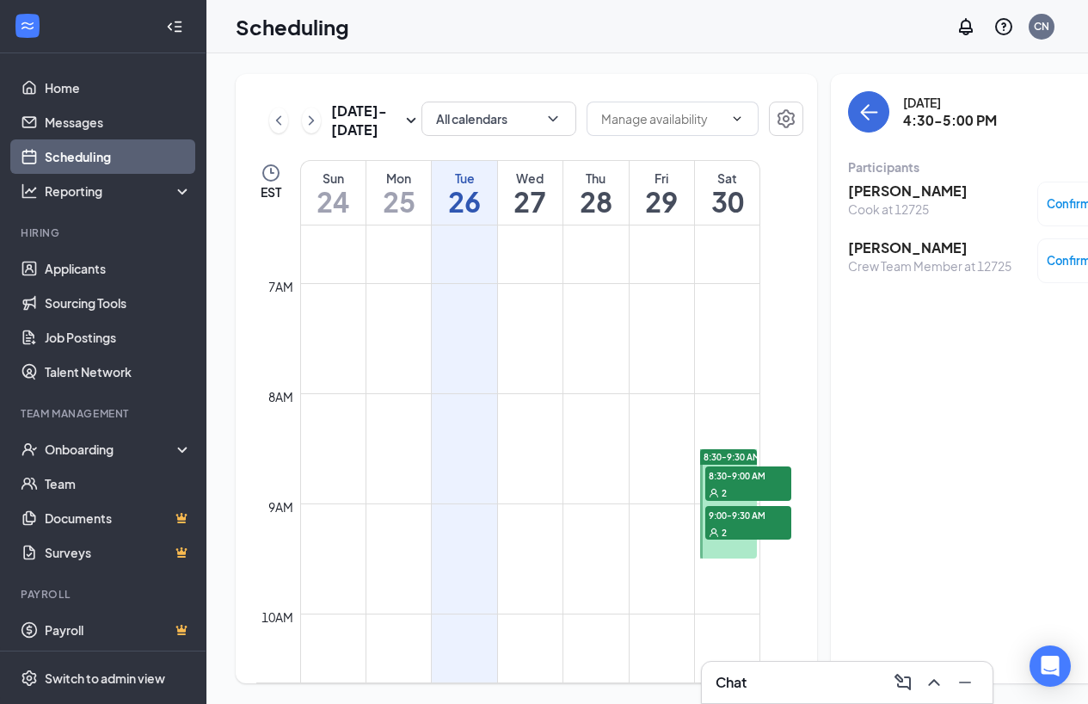
scroll to position [760, 0]
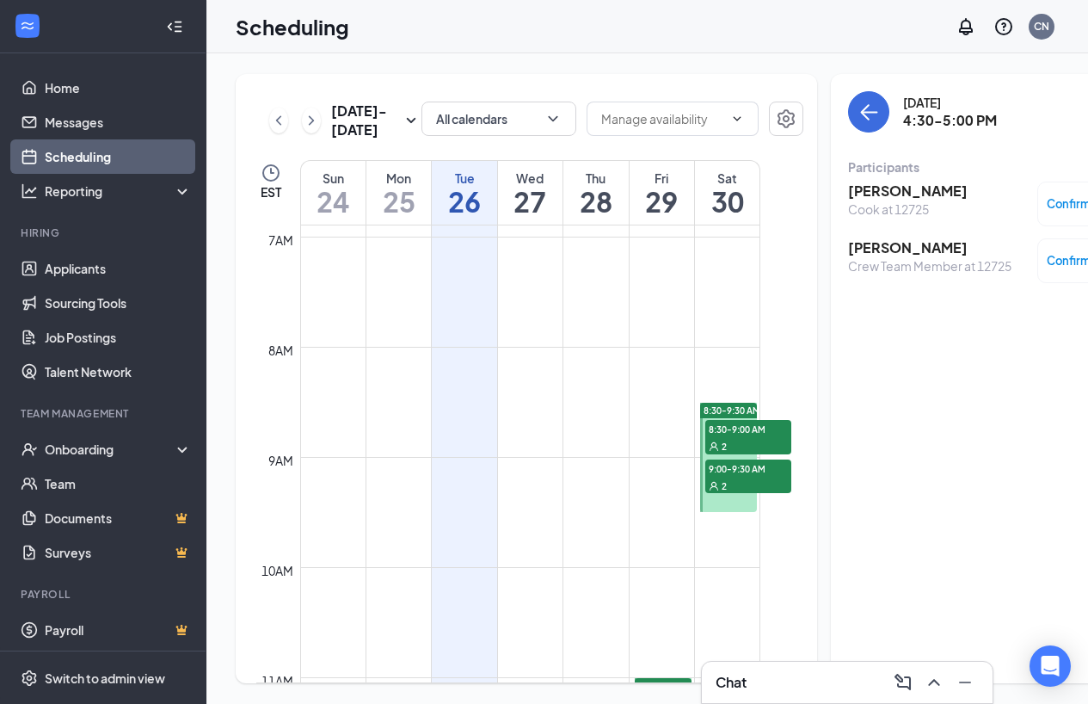
click at [747, 494] on div "2" at bounding box center [749, 485] width 86 height 17
click at [736, 454] on div "2" at bounding box center [749, 445] width 86 height 17
click at [303, 131] on icon "ChevronRight" at bounding box center [311, 120] width 17 height 21
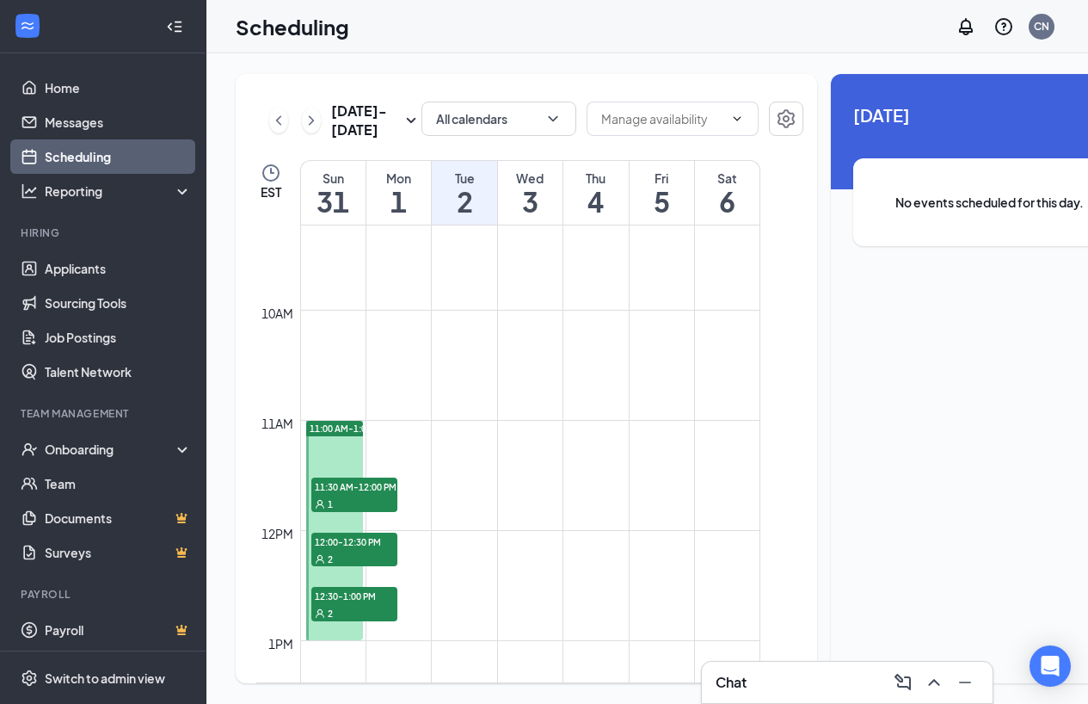
scroll to position [1018, 0]
click at [348, 494] on span "11:30 AM-12:00 PM" at bounding box center [354, 485] width 86 height 17
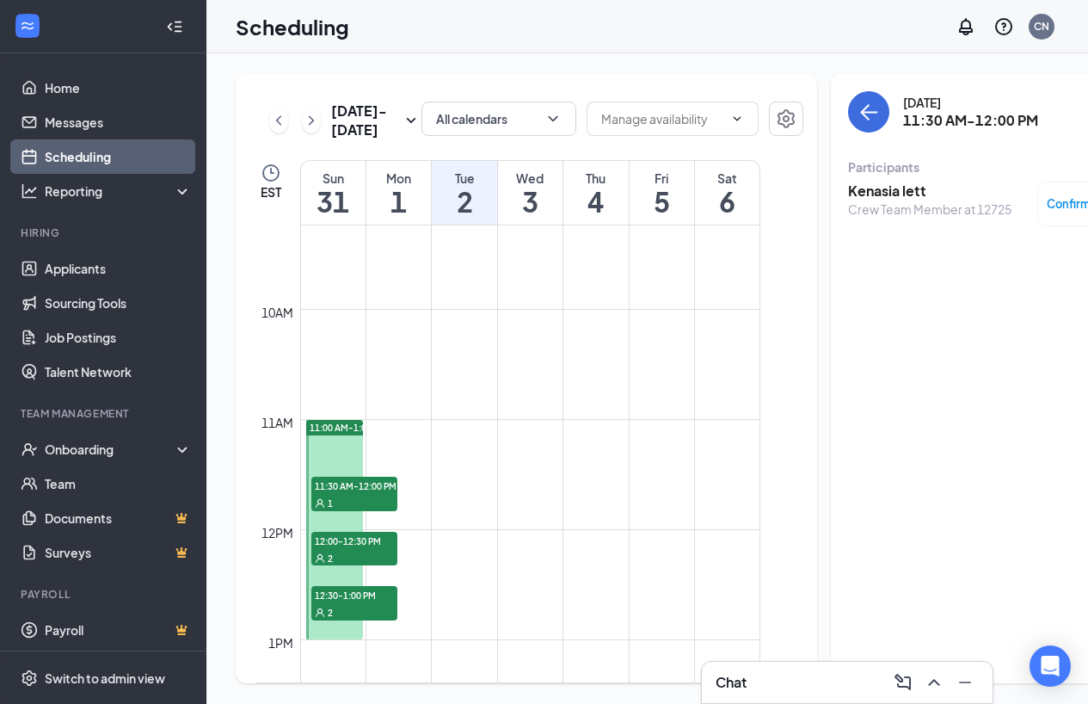
click at [368, 549] on span "12:00-12:30 PM" at bounding box center [354, 540] width 86 height 17
click at [877, 211] on div "Shift Leader- Overnight at 12725" at bounding box center [938, 217] width 181 height 34
click at [873, 200] on div "Shift Leader- Overnight at 12725" at bounding box center [938, 217] width 181 height 34
click at [848, 200] on h3 "[PERSON_NAME]" at bounding box center [938, 191] width 181 height 19
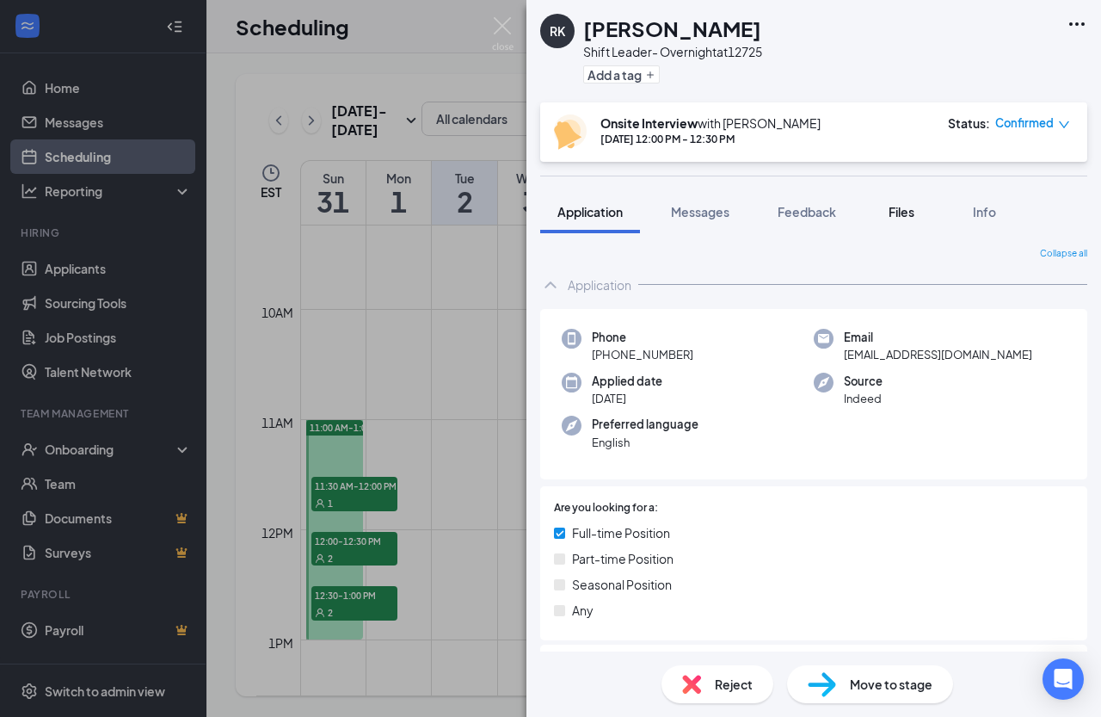
click at [912, 211] on span "Files" at bounding box center [902, 211] width 26 height 15
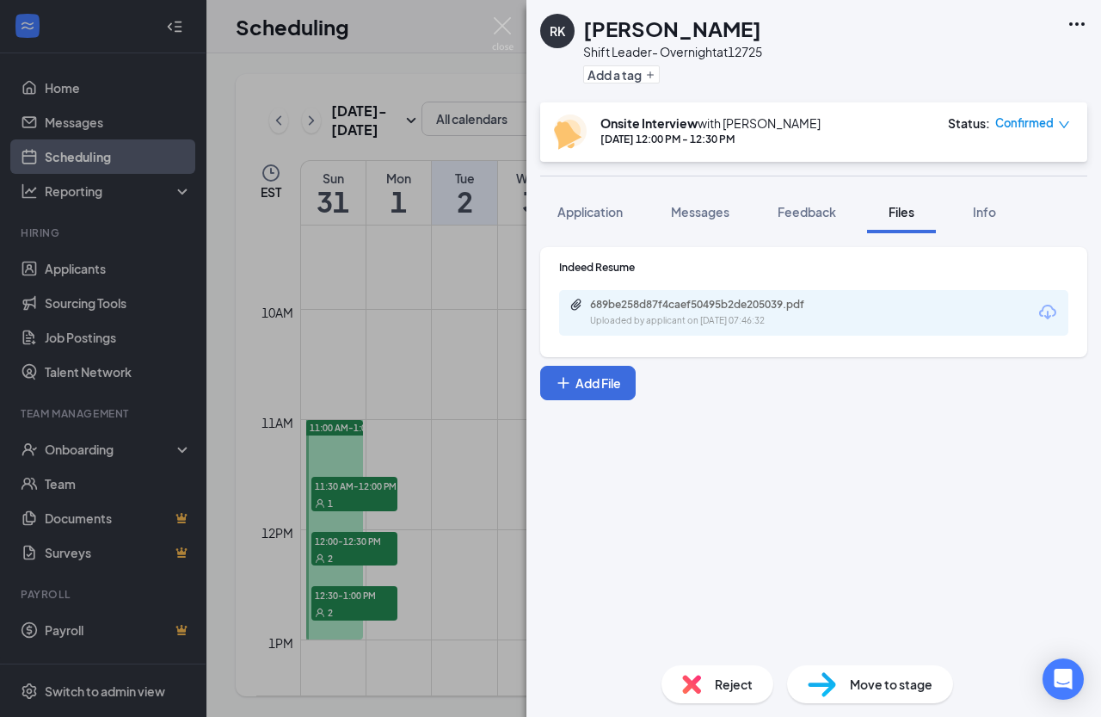
click at [758, 329] on div "689be258d87f4caef50495b2de205039.pdf Uploaded by applicant on [DATE] 07:46:32" at bounding box center [813, 313] width 509 height 46
click at [758, 325] on div "Uploaded by applicant on [DATE] 07:46:32" at bounding box center [719, 321] width 258 height 14
click at [476, 289] on div "RK [PERSON_NAME] Shift Leader- Overnight at 12725 Add a tag Onsite Interview wi…" at bounding box center [550, 358] width 1101 height 717
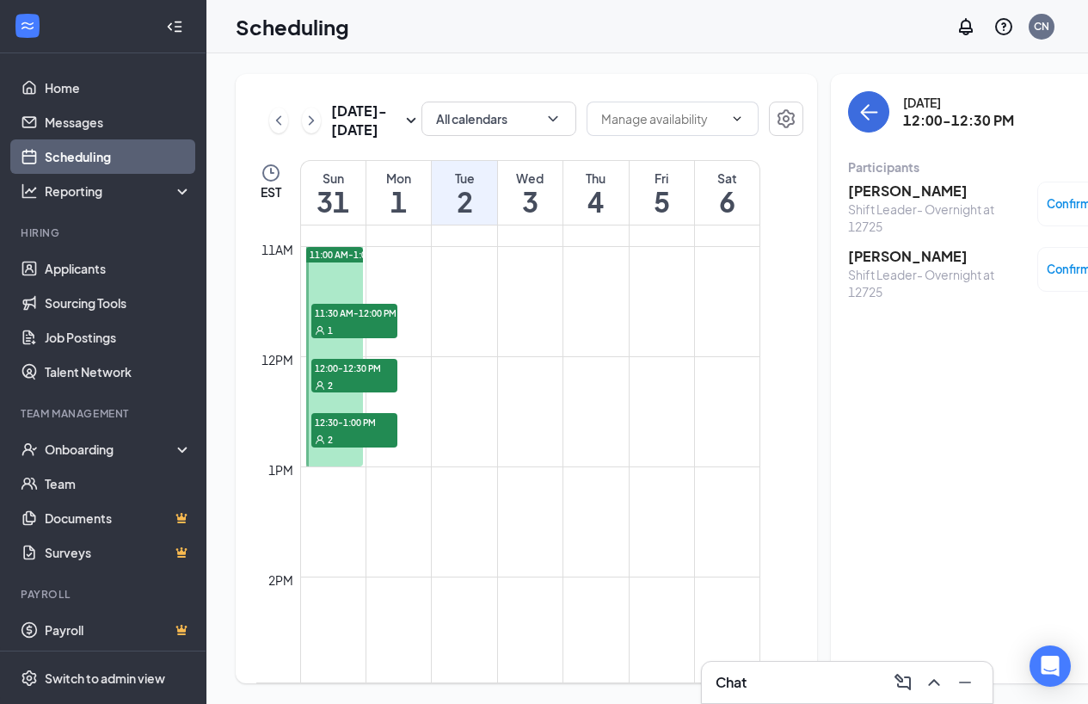
scroll to position [1190, 0]
click at [376, 448] on div "2" at bounding box center [354, 439] width 86 height 17
click at [386, 394] on div "12:00-12:30 PM 2" at bounding box center [354, 377] width 86 height 34
click at [886, 259] on h3 "[PERSON_NAME]" at bounding box center [938, 256] width 181 height 19
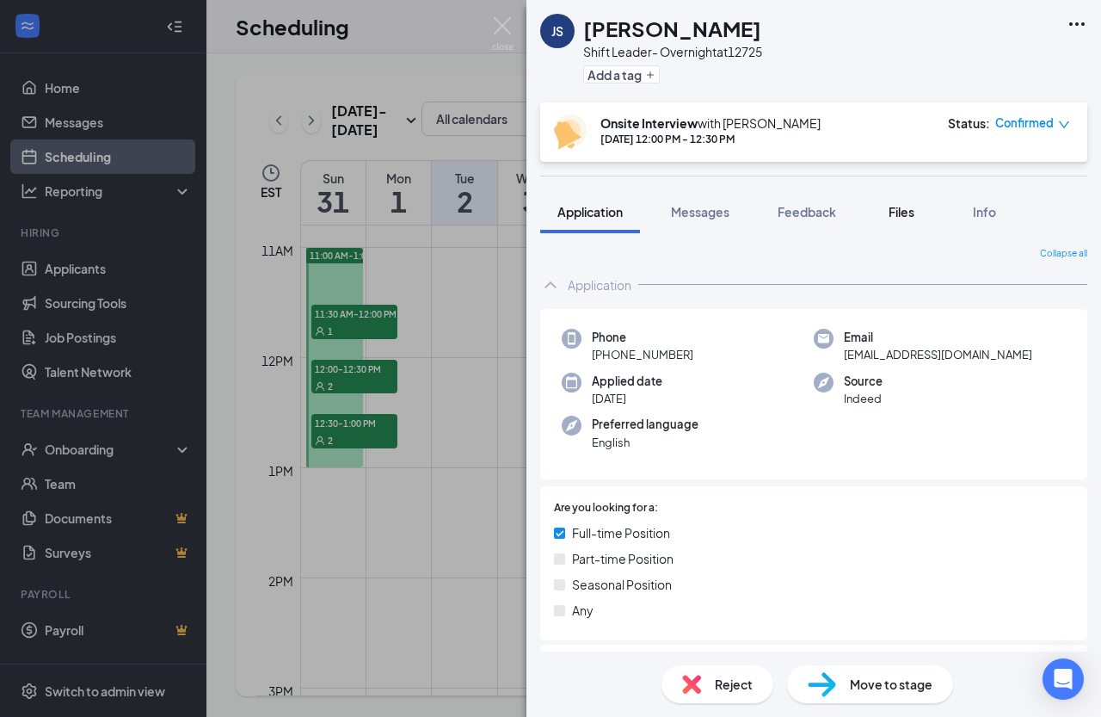
click at [890, 213] on div "Files" at bounding box center [902, 211] width 34 height 17
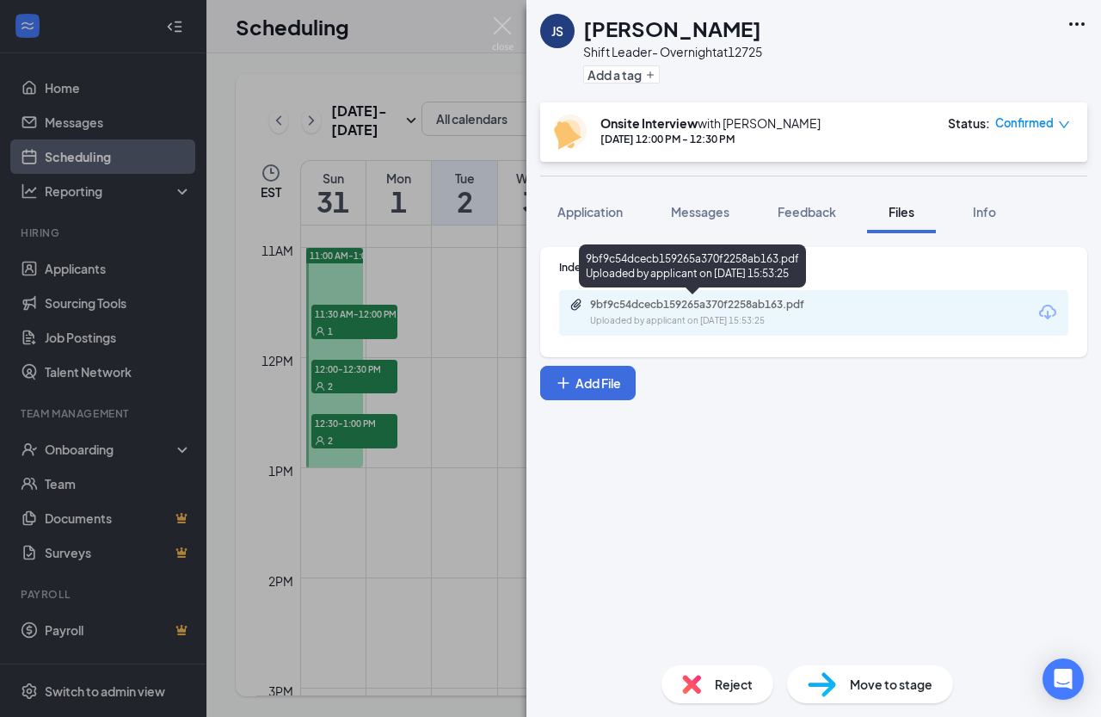
click at [737, 300] on div "9bf9c54dcecb159265a370f2258ab163.pdf" at bounding box center [710, 305] width 241 height 14
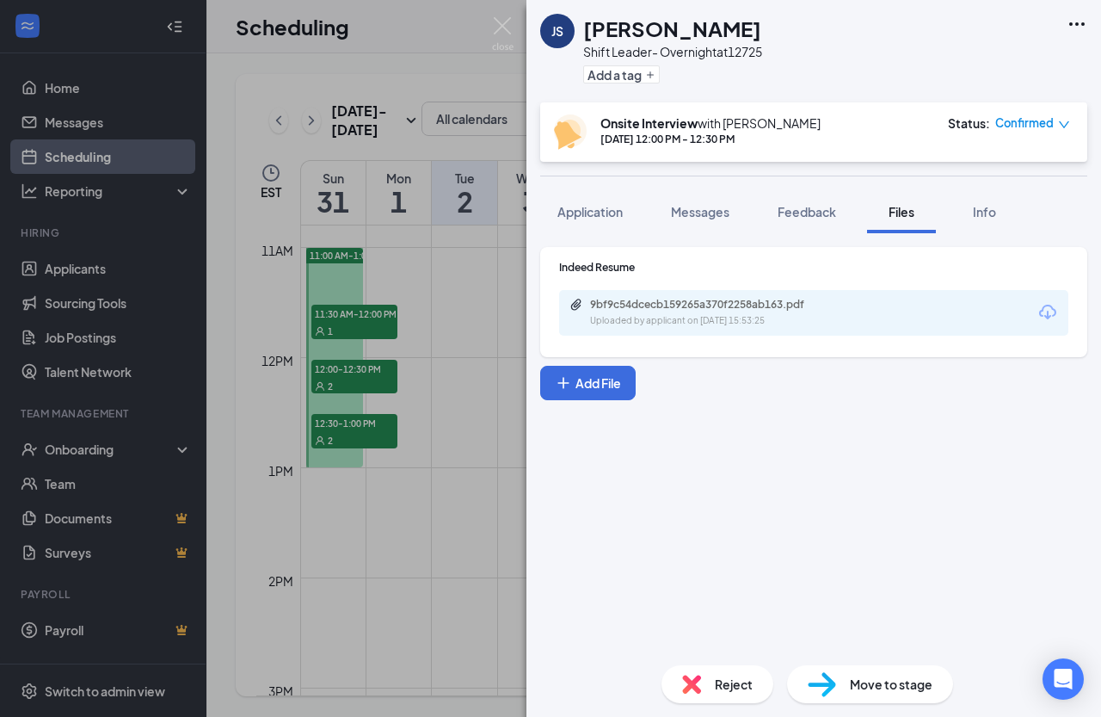
drag, startPoint x: 479, startPoint y: 411, endPoint x: 389, endPoint y: 402, distance: 90.8
click at [478, 411] on div "JS [PERSON_NAME] Shift Leader- Overnight at 12725 Add a tag Onsite Interview wi…" at bounding box center [550, 358] width 1101 height 717
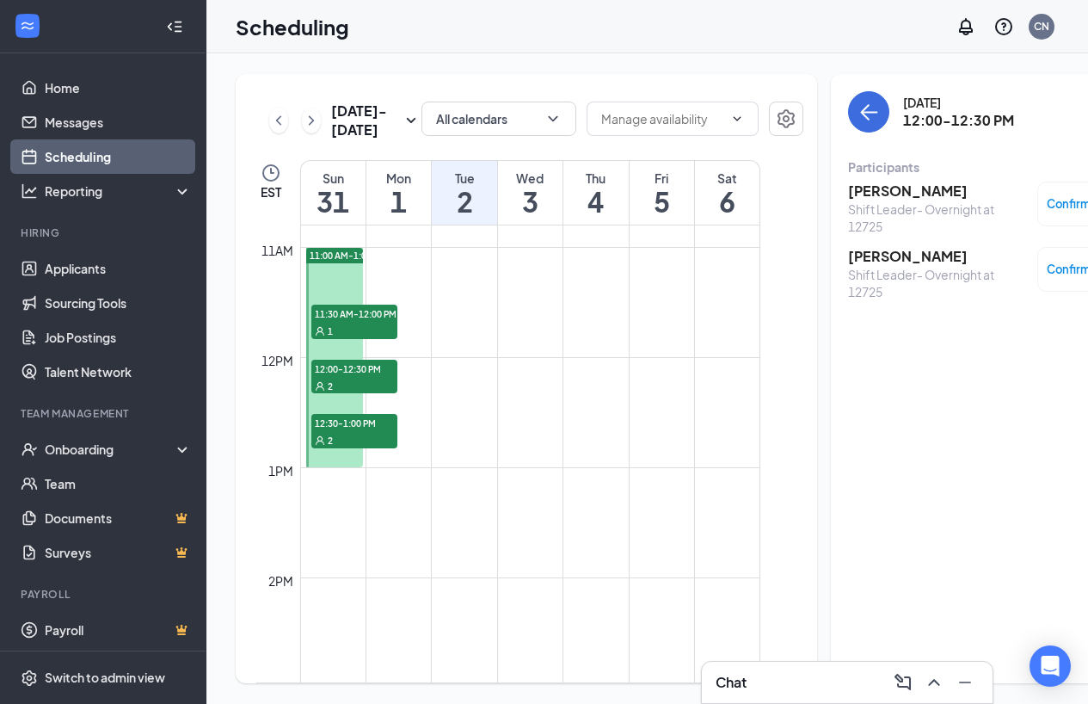
click at [352, 431] on span "12:30-1:00 PM" at bounding box center [354, 422] width 86 height 17
click at [872, 269] on div "Shift Leader- Overnight at 12725" at bounding box center [938, 283] width 181 height 34
click at [882, 260] on h3 "[PERSON_NAME]" at bounding box center [938, 256] width 181 height 19
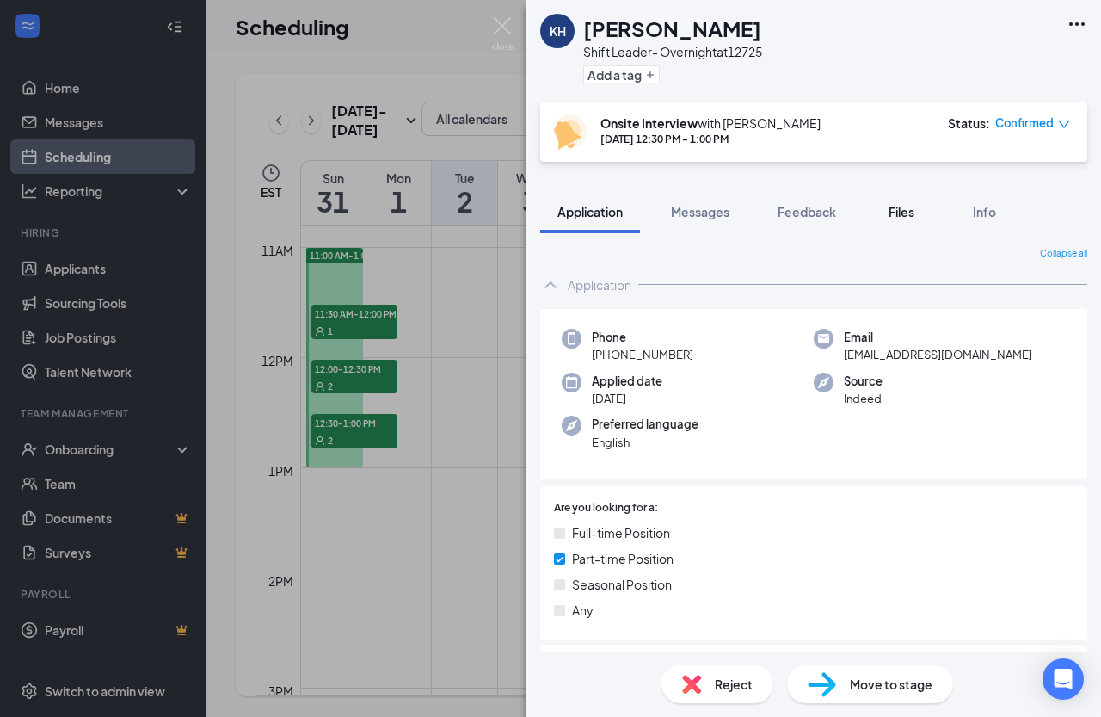
click at [905, 208] on span "Files" at bounding box center [902, 211] width 26 height 15
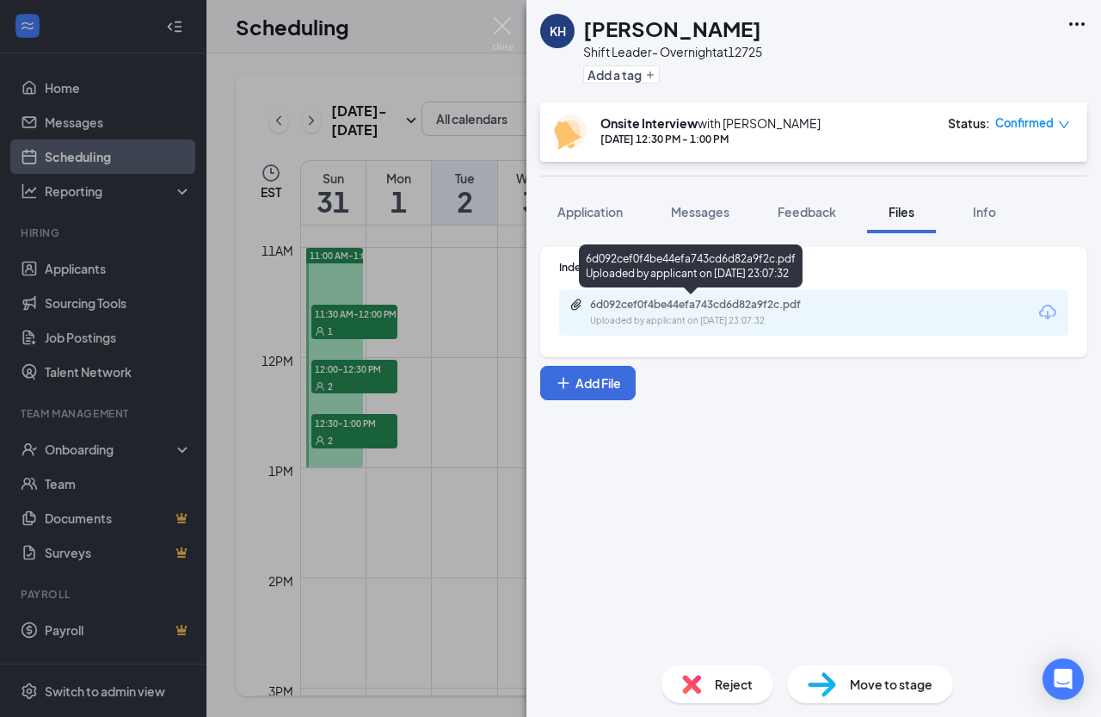
click at [720, 304] on div "6d092cef0f4be44efa743cd6d82a9f2c.pdf" at bounding box center [710, 305] width 241 height 14
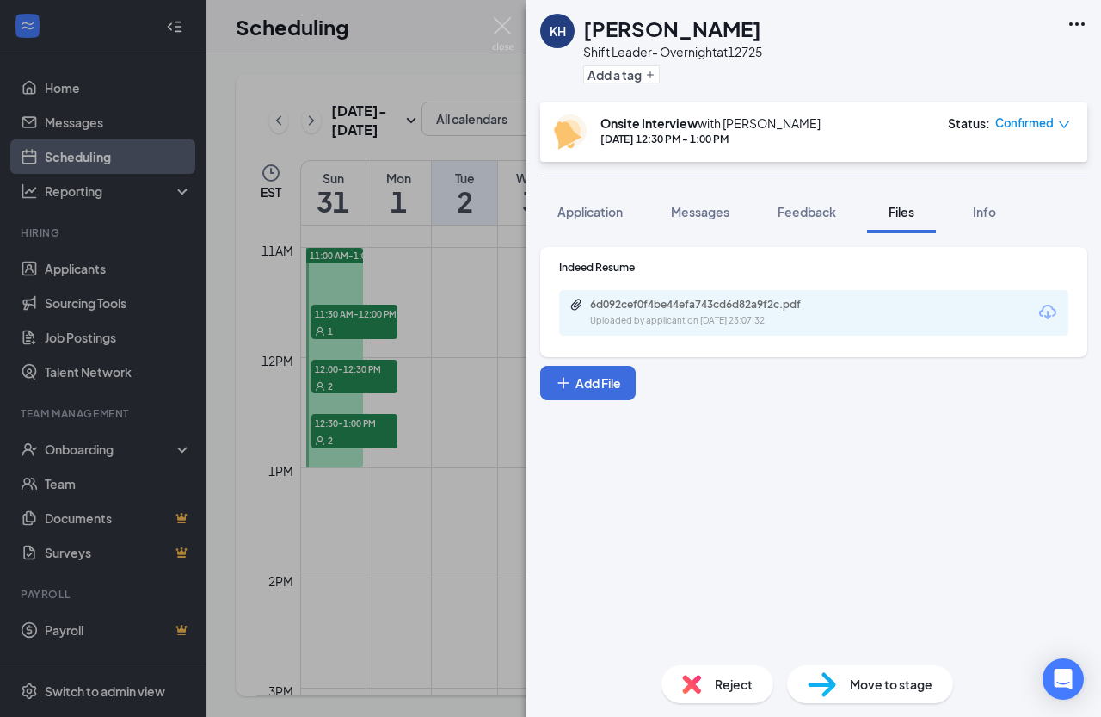
drag, startPoint x: 384, startPoint y: 388, endPoint x: 220, endPoint y: 124, distance: 310.7
click at [379, 375] on div "[PERSON_NAME] Shift Leader- Overnight at 12725 Add a tag Onsite Interview with …" at bounding box center [550, 358] width 1101 height 717
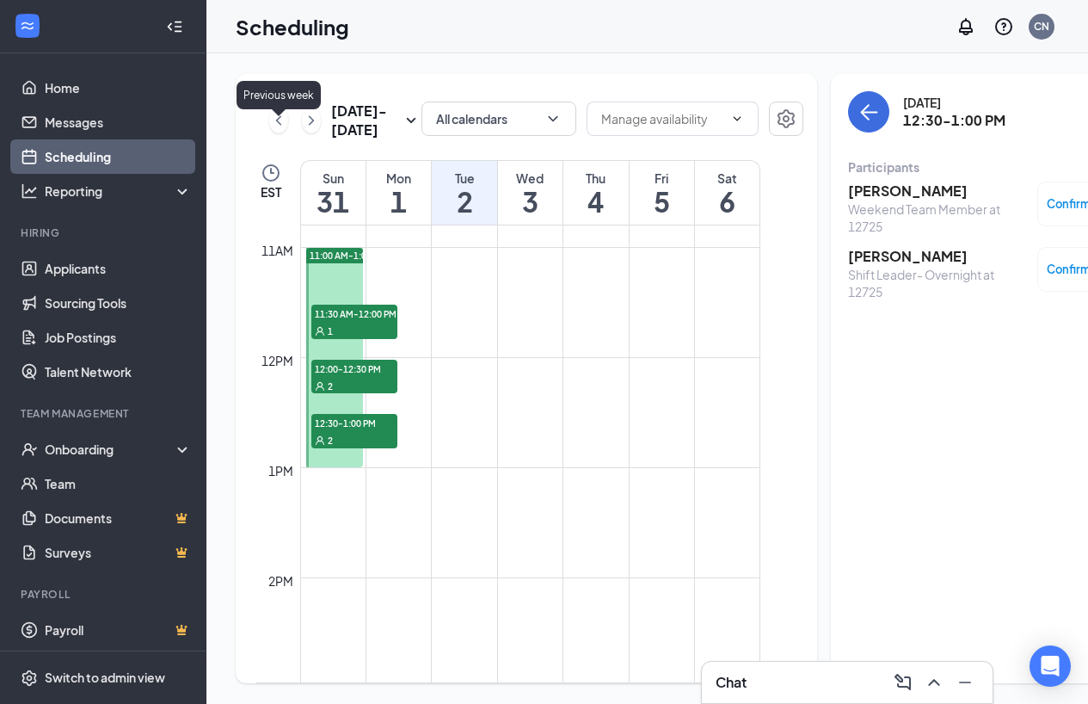
click at [272, 126] on icon "ChevronLeft" at bounding box center [278, 120] width 17 height 21
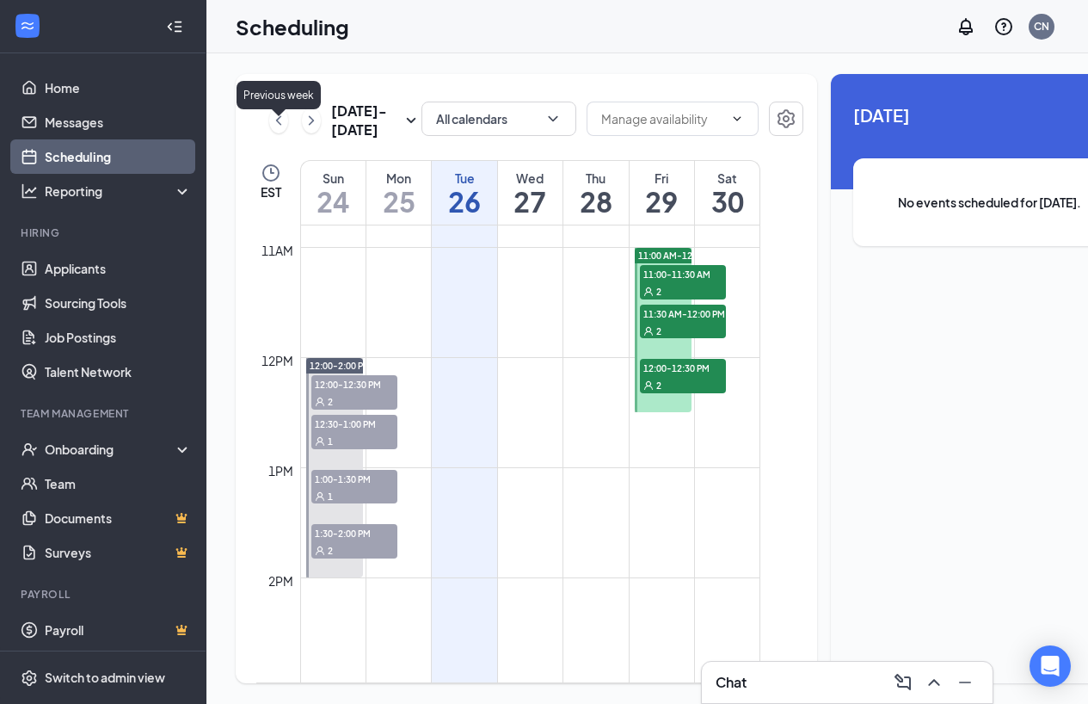
scroll to position [846, 0]
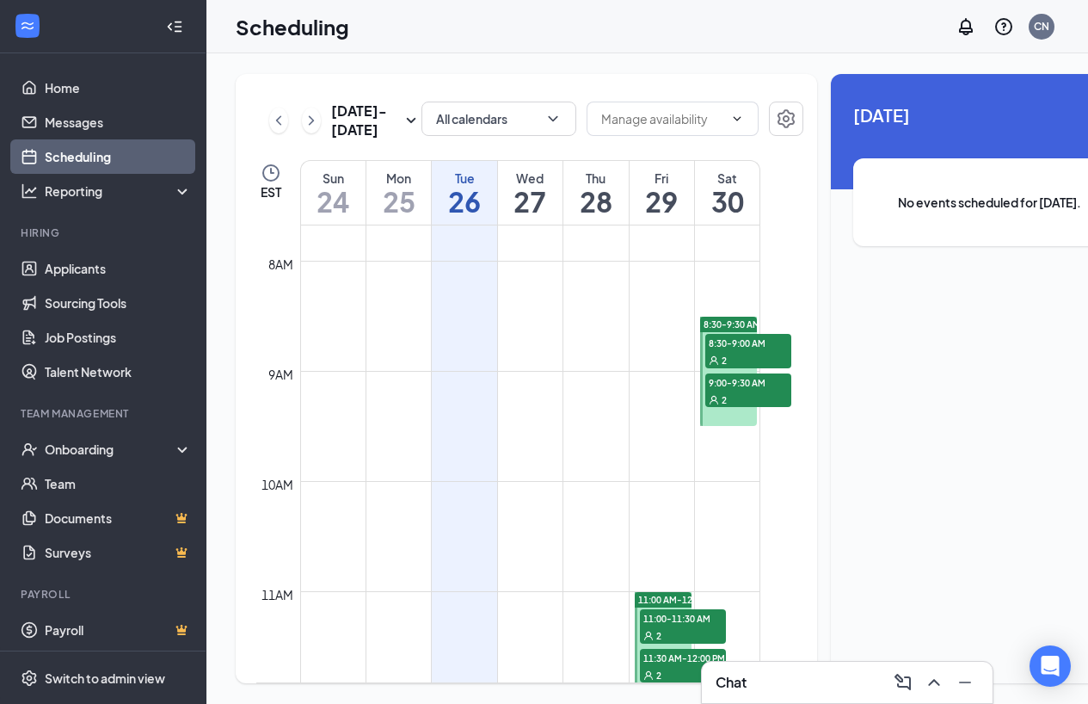
click at [716, 391] on span "9:00-9:30 AM" at bounding box center [749, 381] width 86 height 17
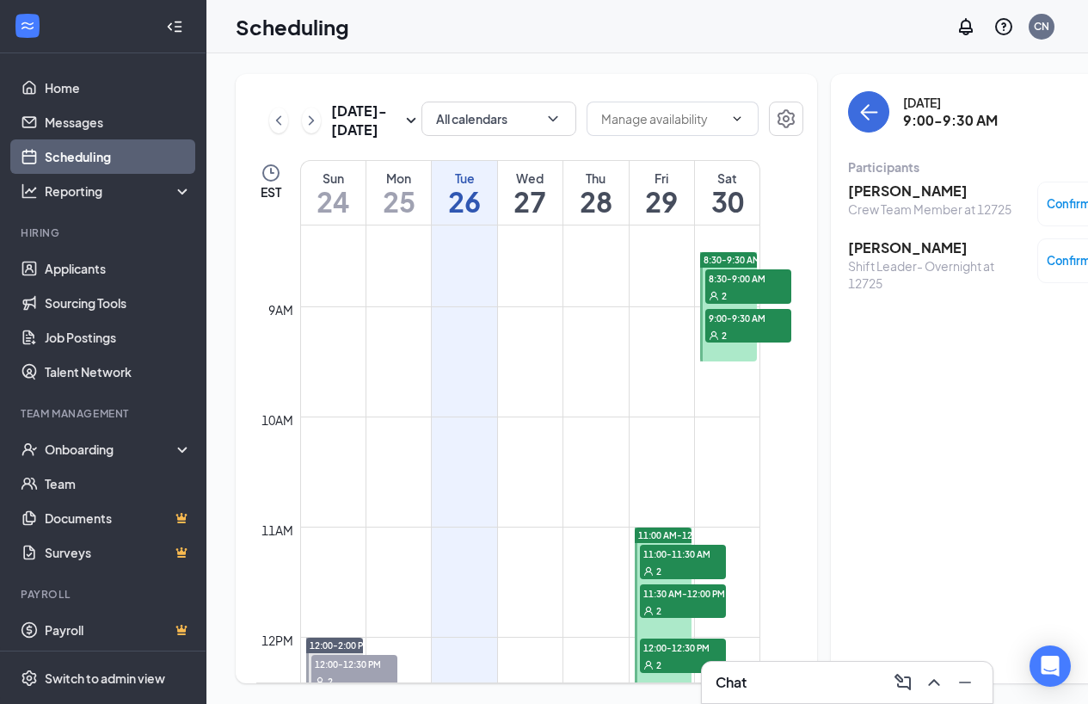
scroll to position [1018, 0]
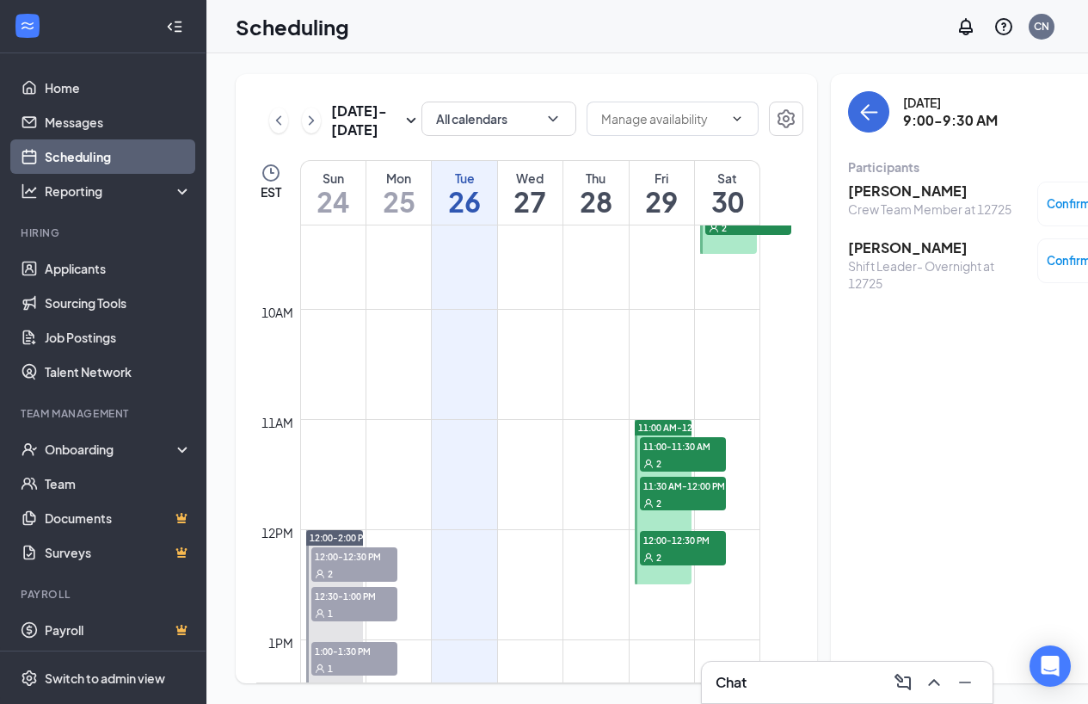
click at [688, 454] on span "11:00-11:30 AM" at bounding box center [683, 445] width 86 height 17
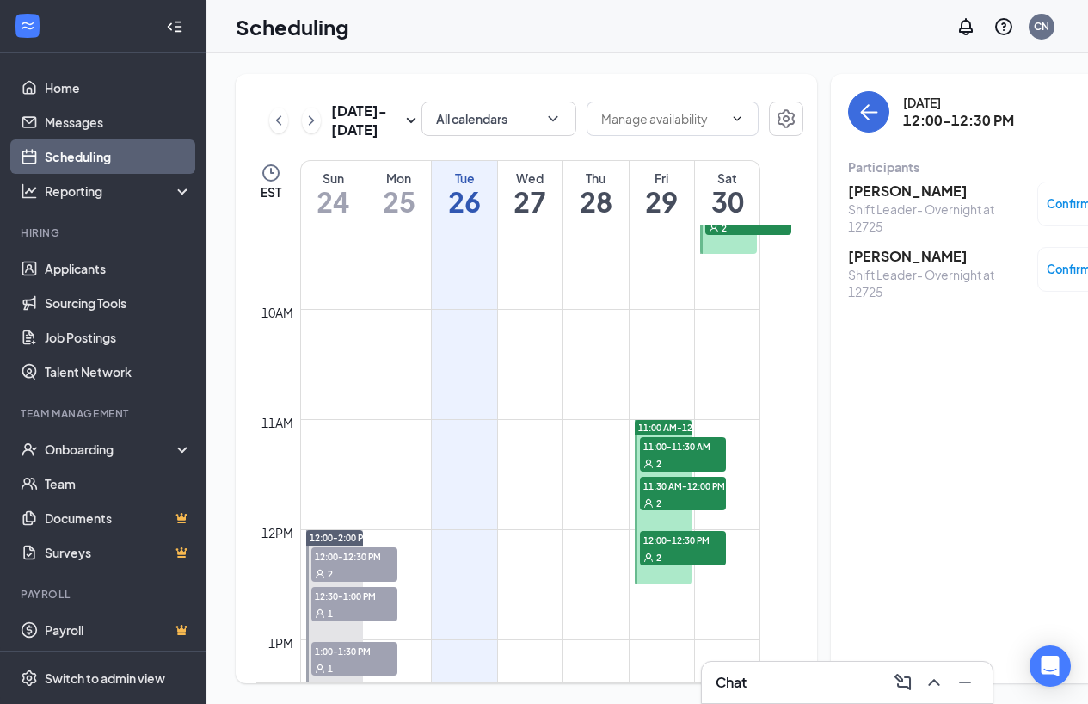
click at [848, 256] on h3 "[PERSON_NAME]" at bounding box center [938, 256] width 181 height 19
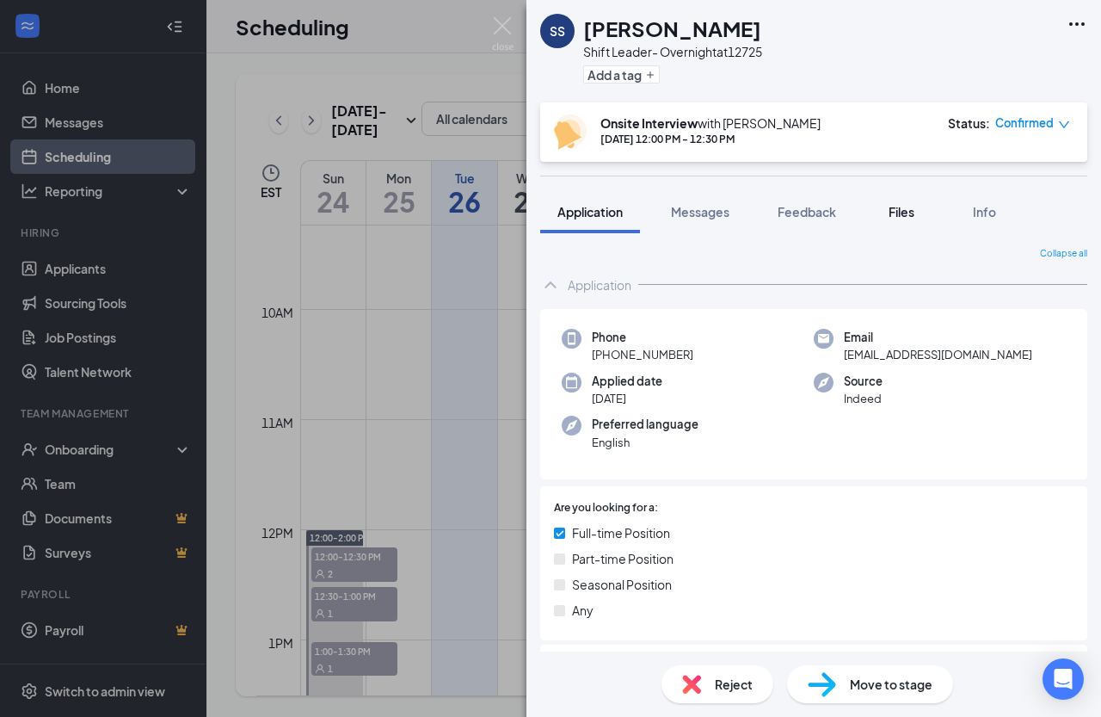
click at [895, 213] on span "Files" at bounding box center [902, 211] width 26 height 15
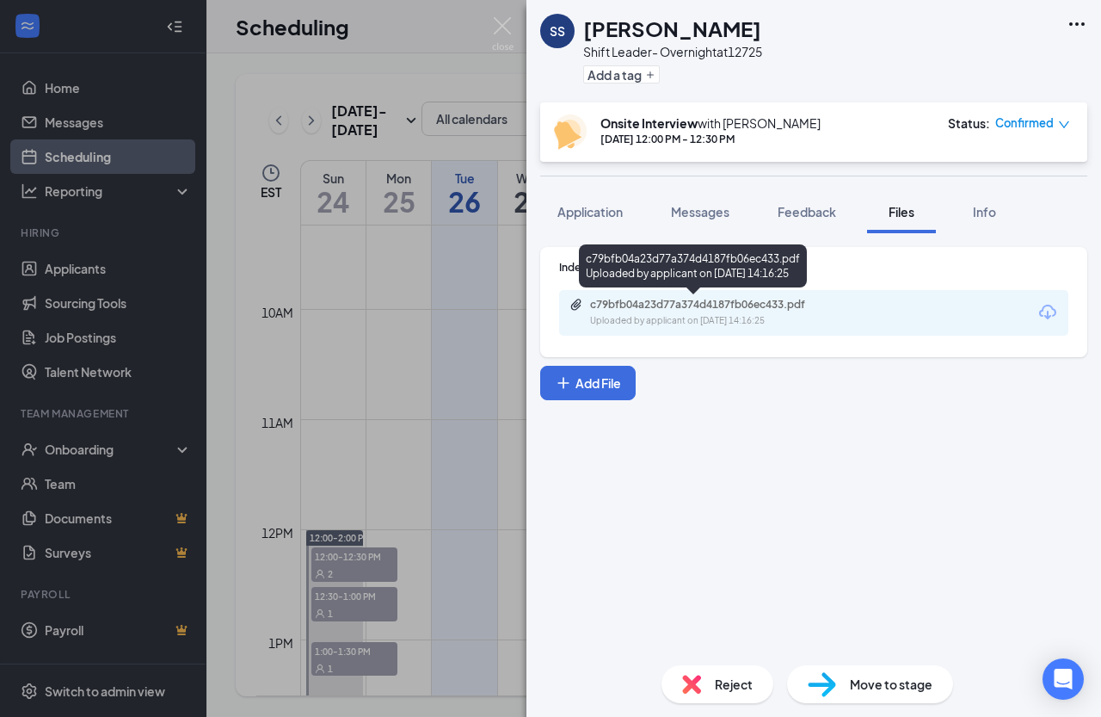
click at [712, 319] on div "Uploaded by applicant on Aug 21, 2025 at 14:16:25" at bounding box center [719, 321] width 258 height 14
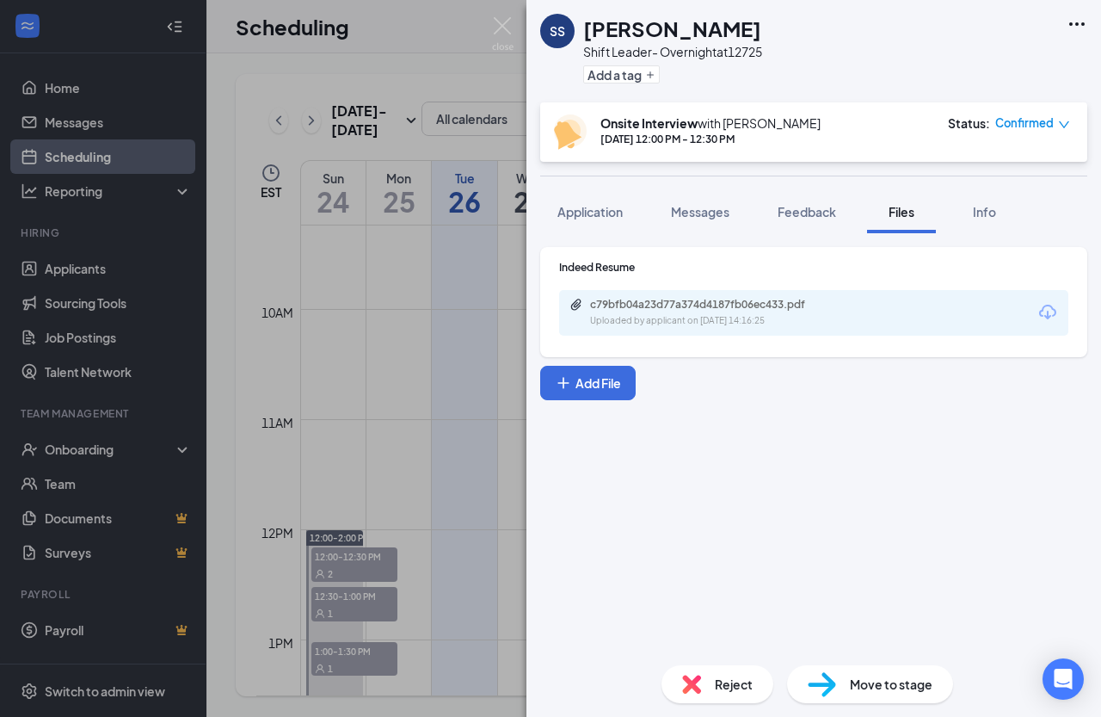
click at [313, 82] on div "SS Sabina Scott Shift Leader- Overnight at 12725 Add a tag Onsite Interview wit…" at bounding box center [550, 358] width 1101 height 717
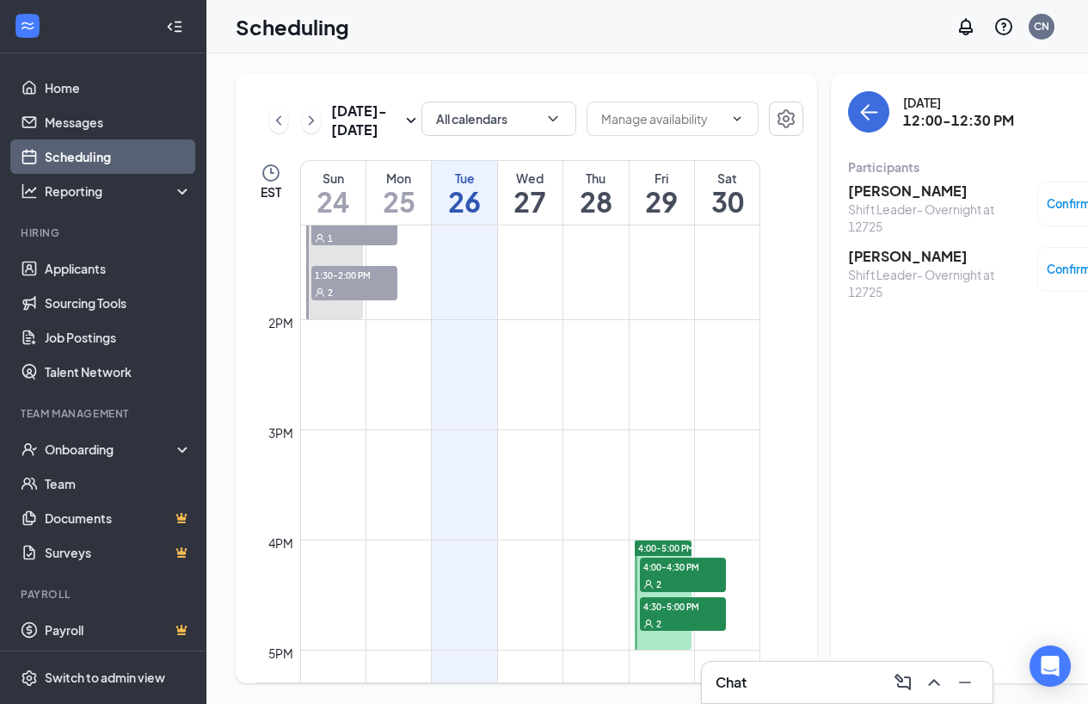
scroll to position [1706, 0]
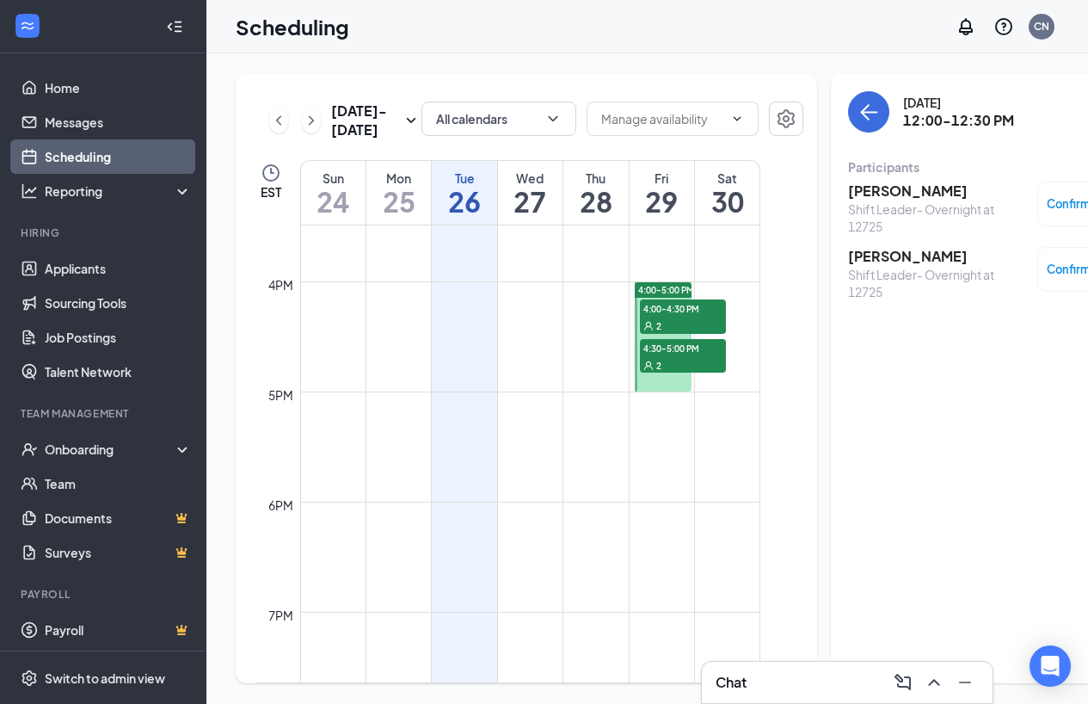
click at [672, 356] on span "4:30-5:00 PM" at bounding box center [683, 347] width 86 height 17
click at [664, 334] on div "2" at bounding box center [683, 325] width 86 height 17
